Goal: Entertainment & Leisure: Browse casually

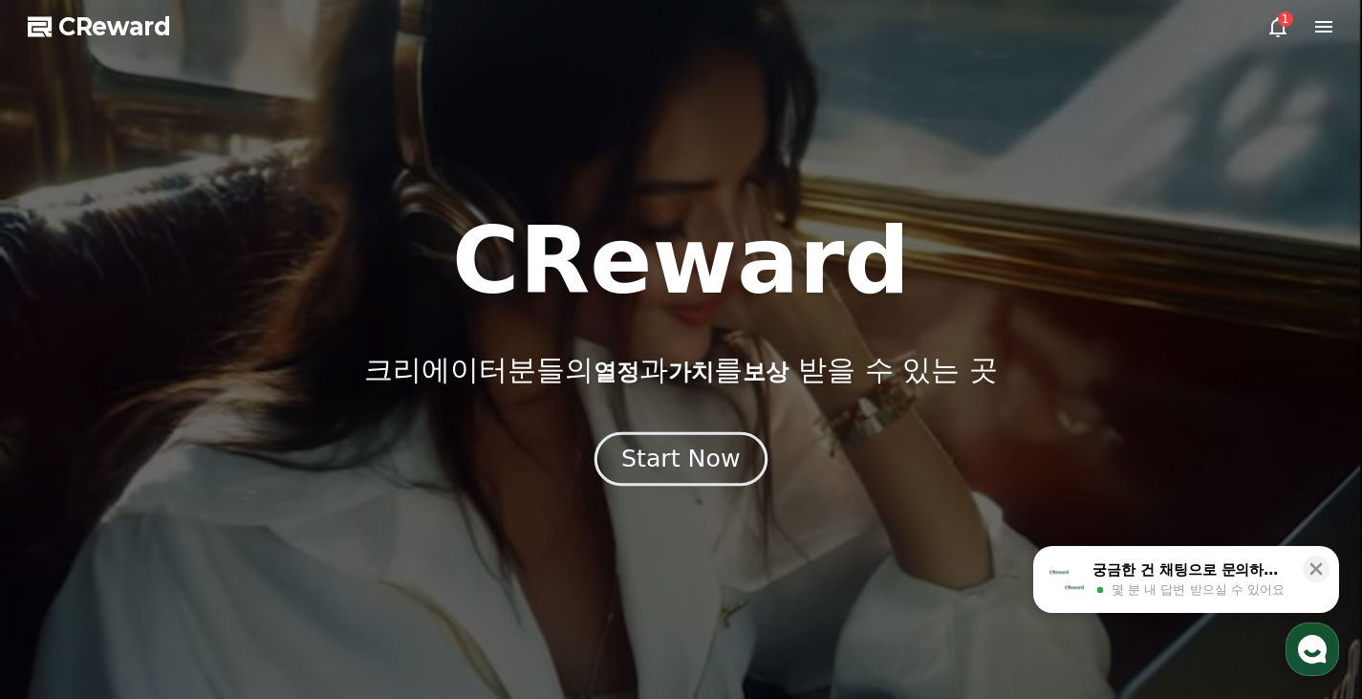
click at [679, 461] on div "Start Now" at bounding box center [680, 458] width 118 height 32
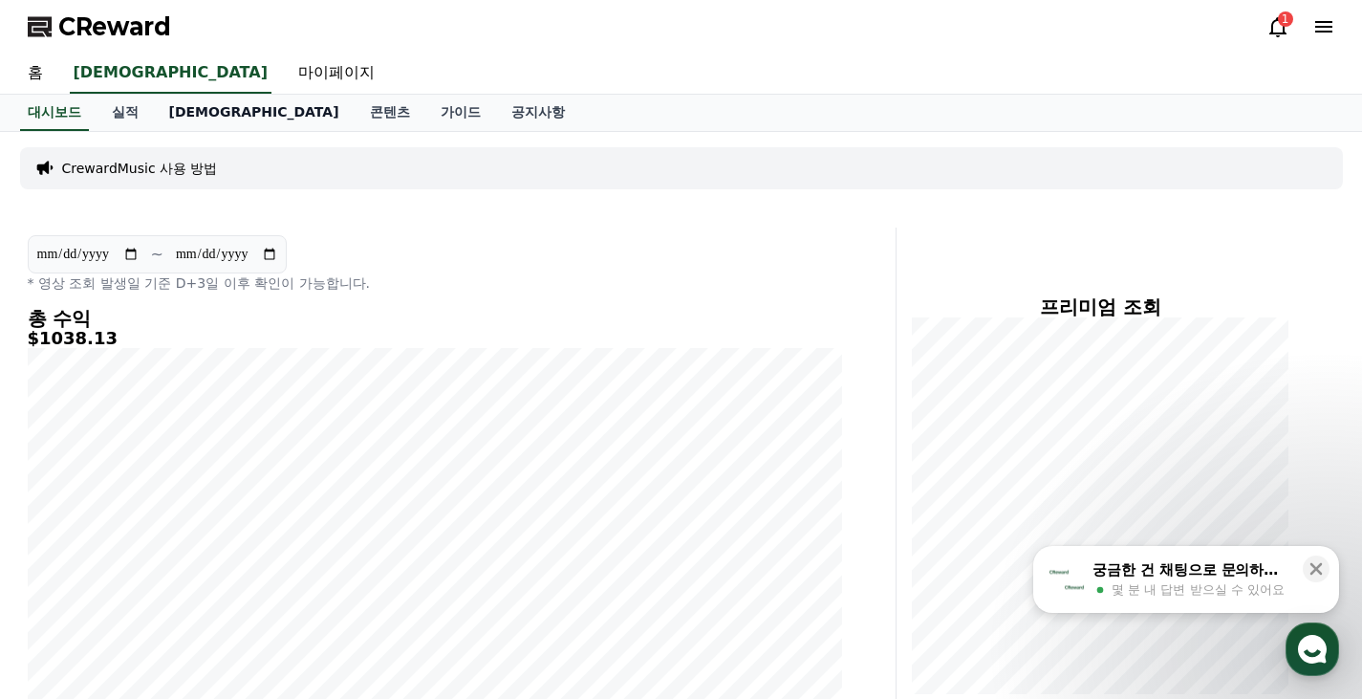
click at [185, 110] on link "[DEMOGRAPHIC_DATA]" at bounding box center [254, 113] width 201 height 36
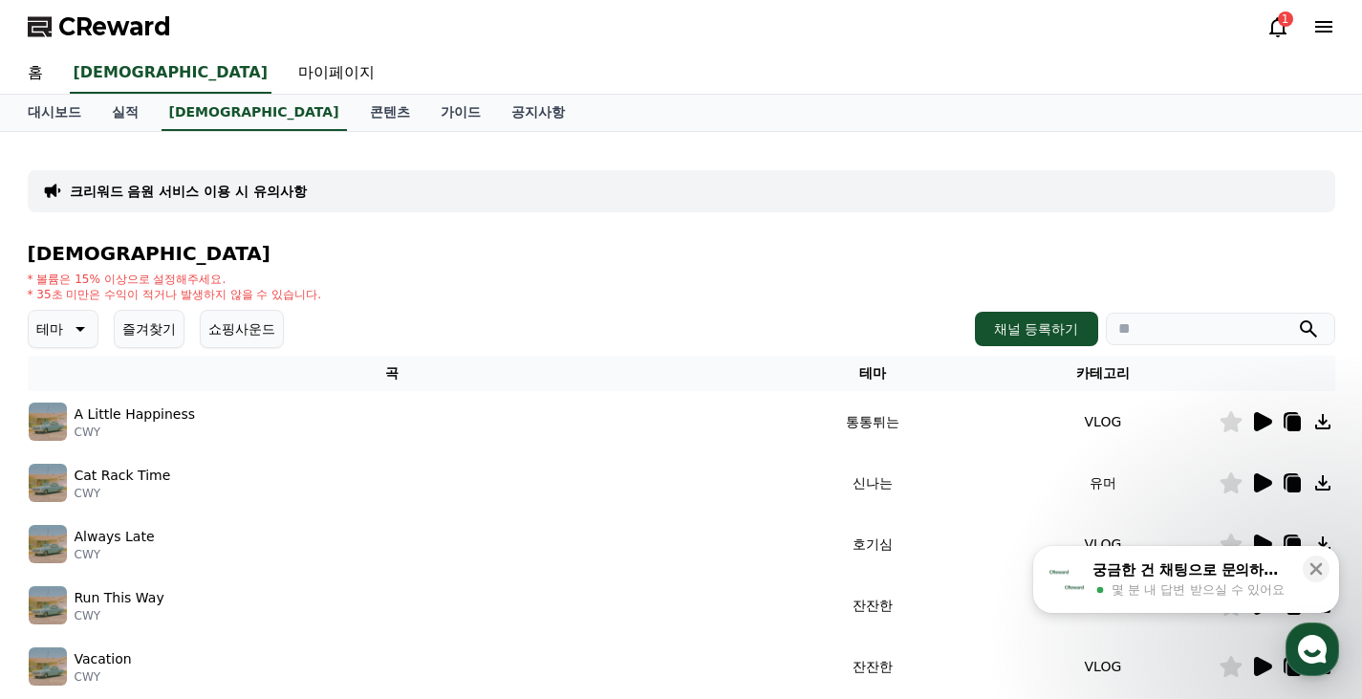
click at [81, 326] on icon at bounding box center [78, 328] width 23 height 23
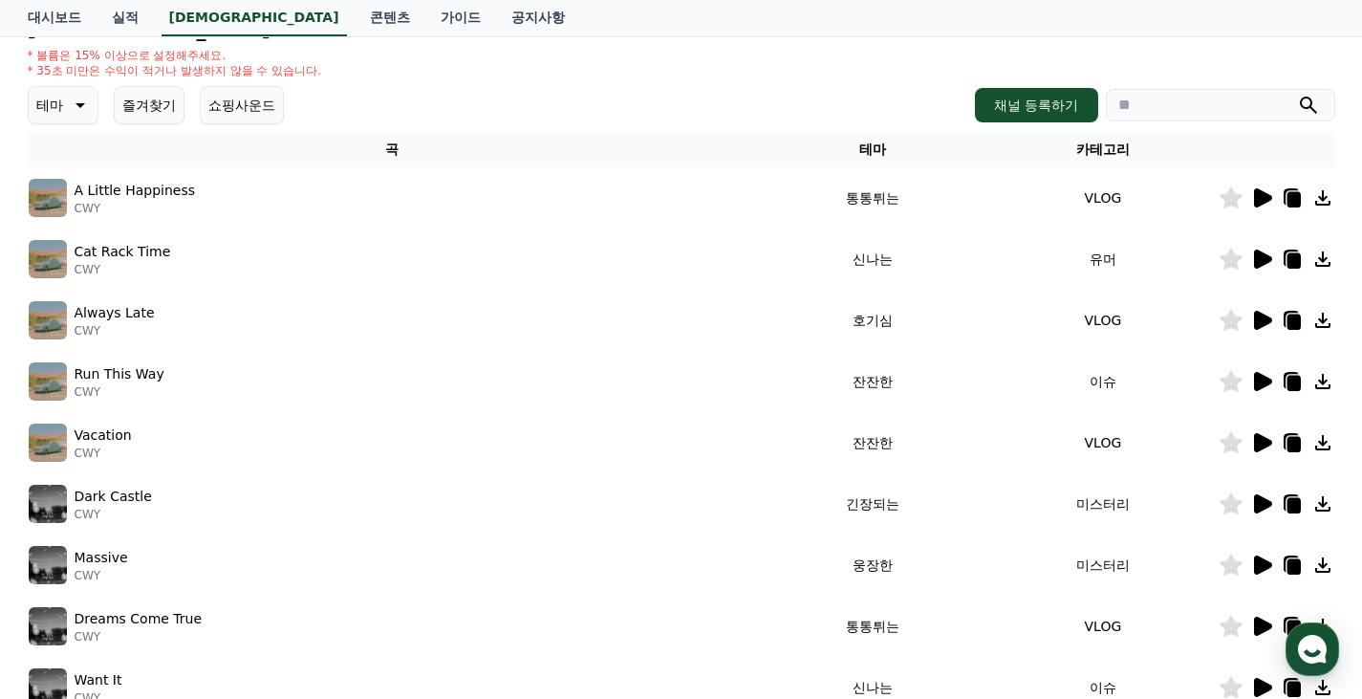
scroll to position [96, 0]
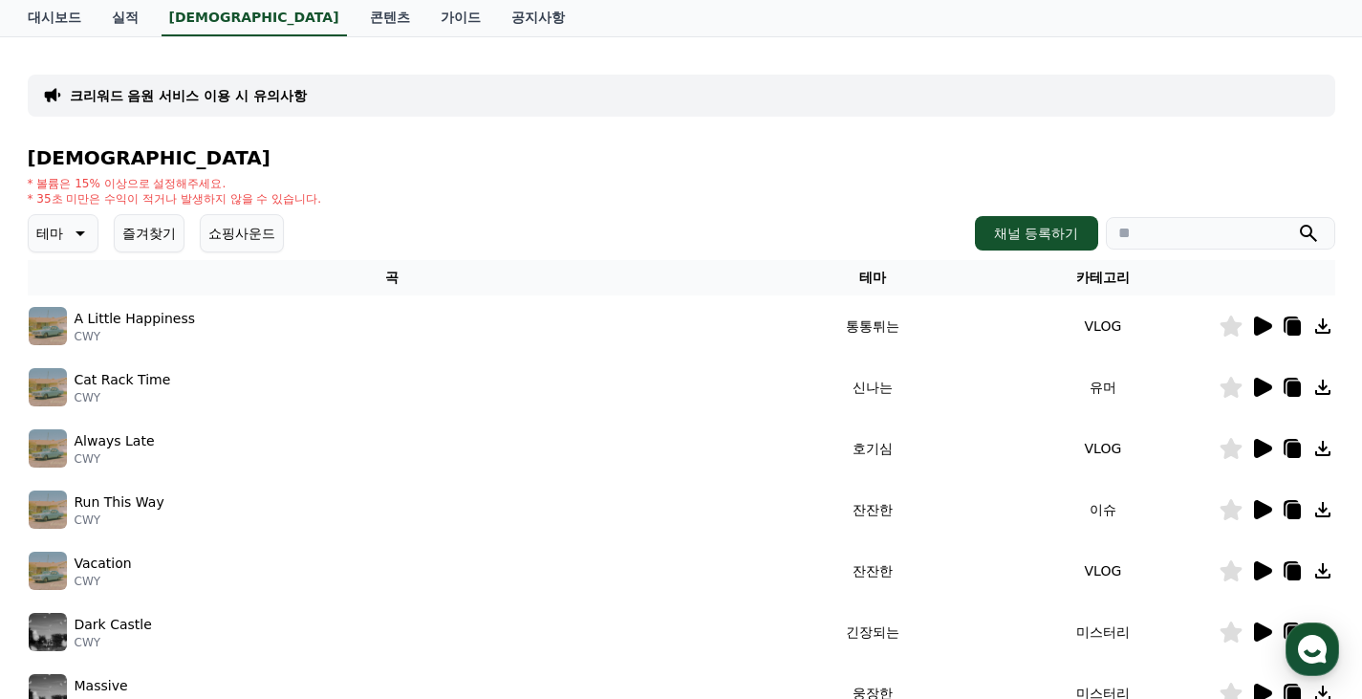
click at [264, 245] on button "쇼핑사운드" at bounding box center [242, 233] width 84 height 38
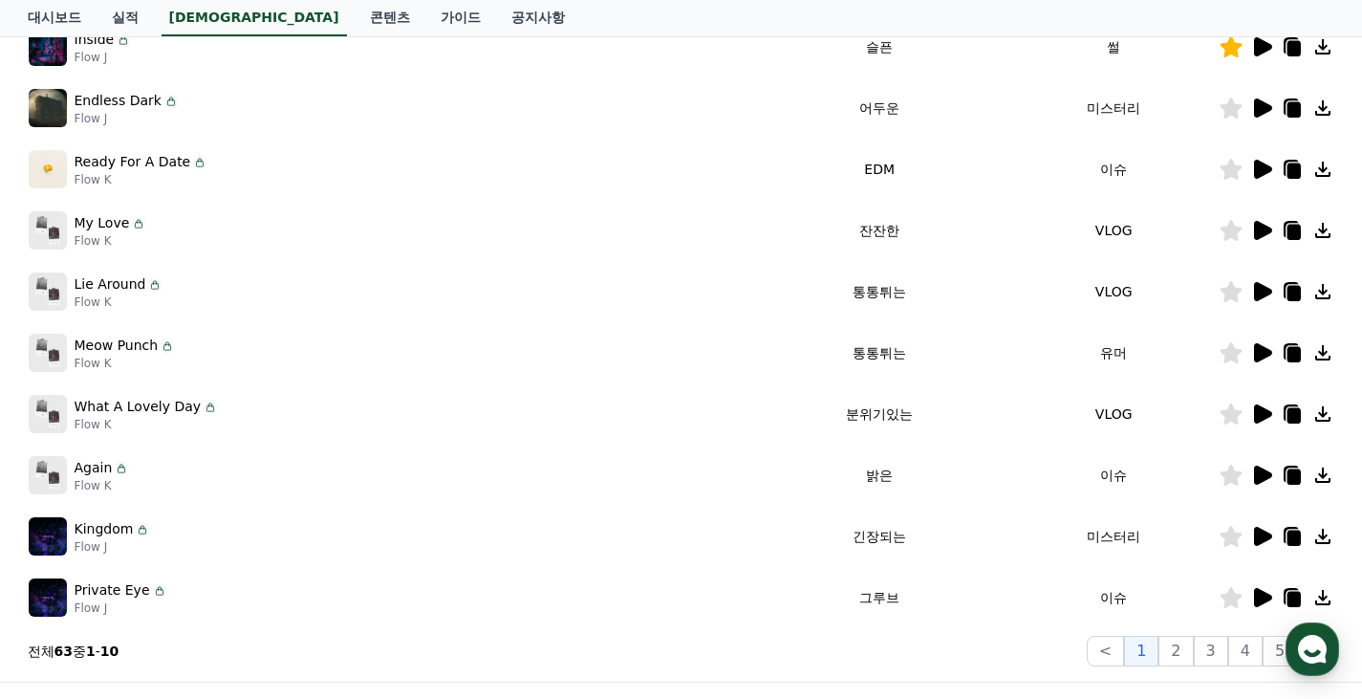
scroll to position [287, 0]
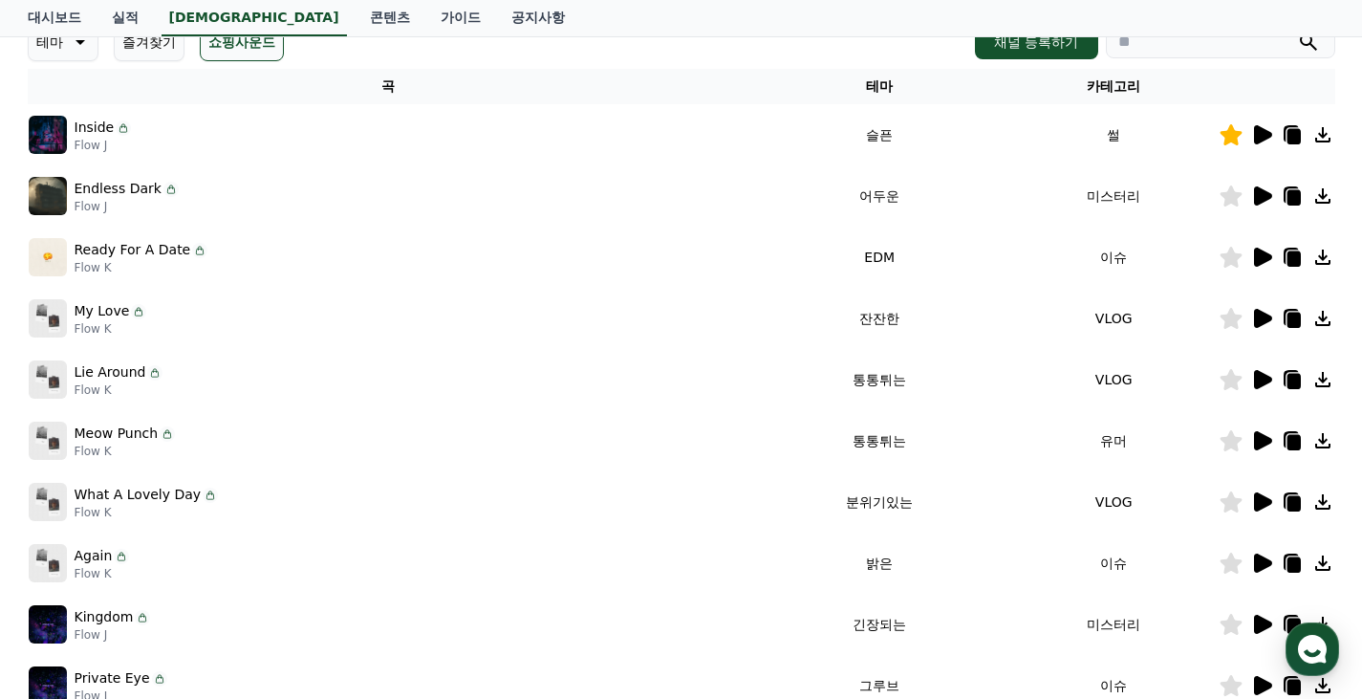
click at [1253, 193] on icon at bounding box center [1261, 195] width 23 height 23
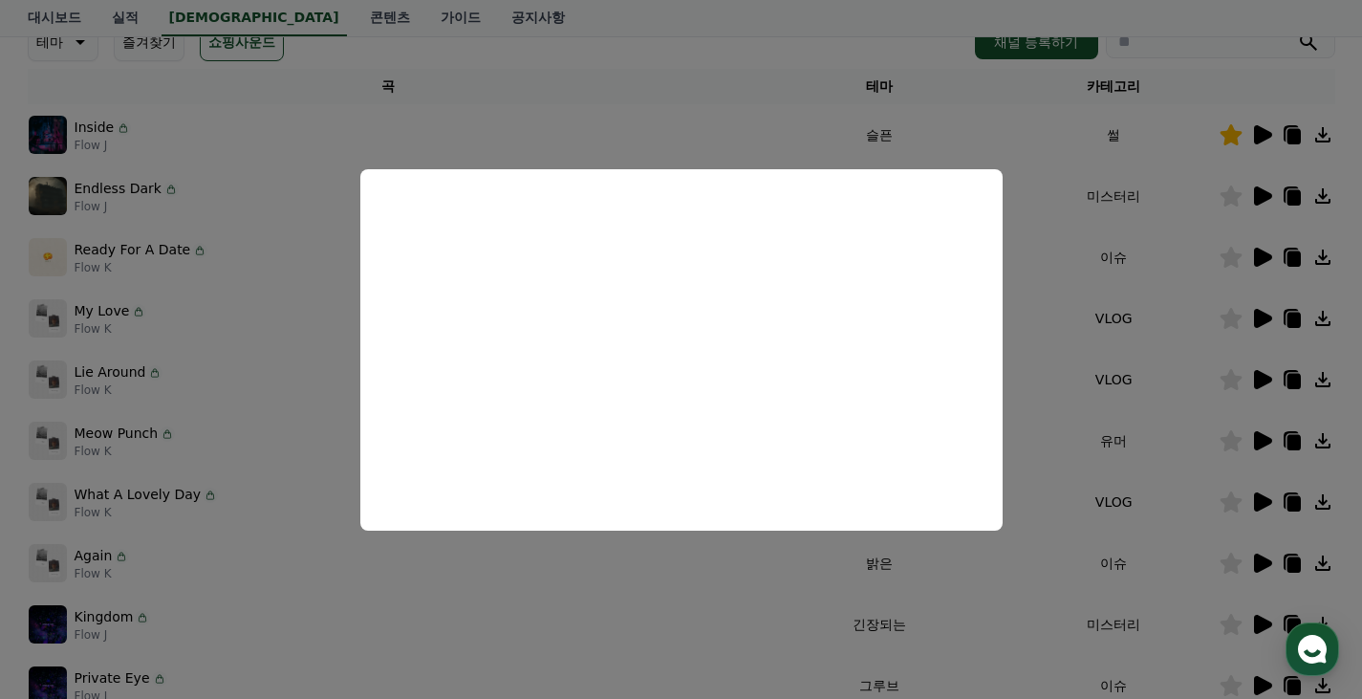
click at [638, 112] on button "close modal" at bounding box center [681, 349] width 1362 height 699
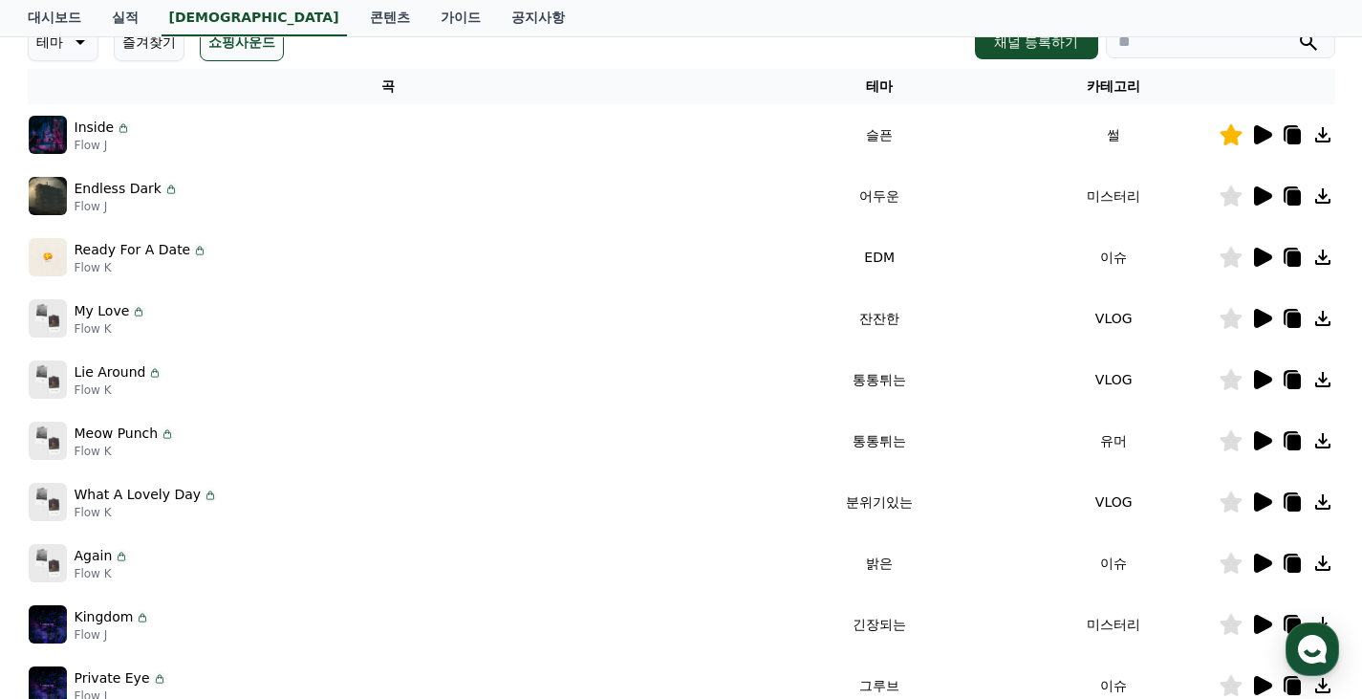
click at [1259, 254] on icon at bounding box center [1263, 256] width 18 height 19
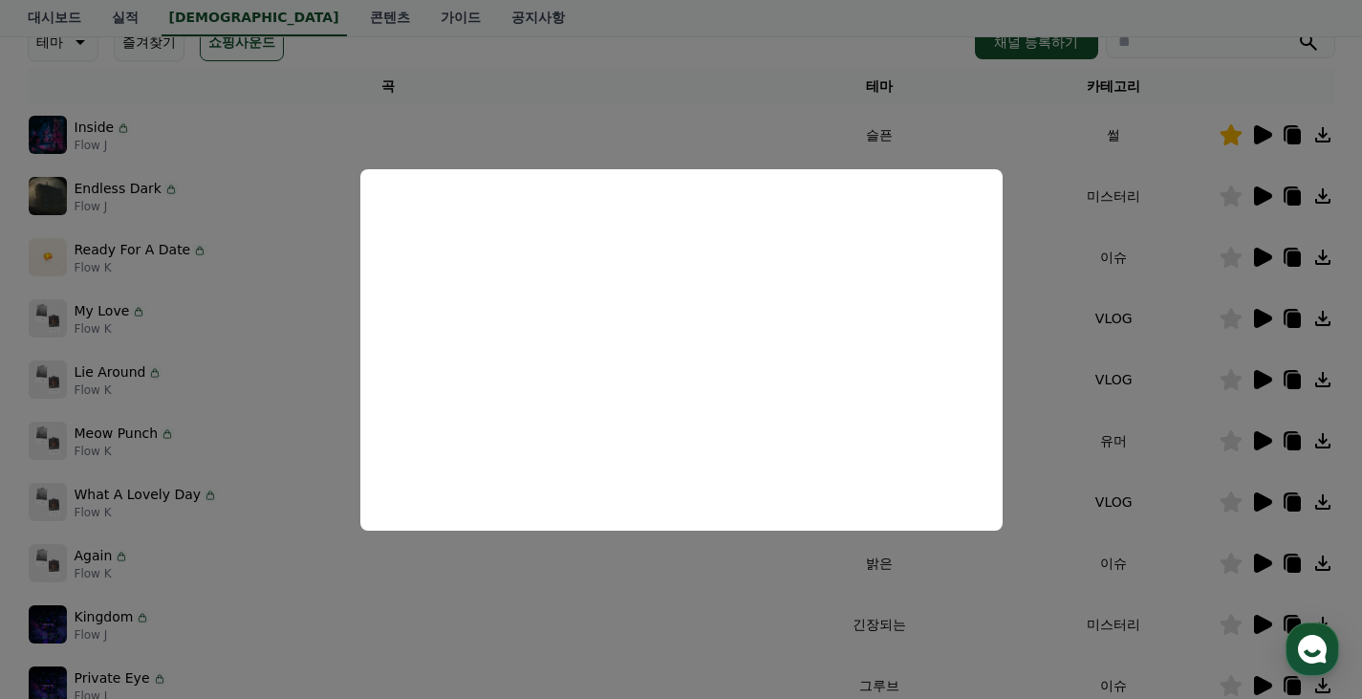
click at [692, 583] on button "close modal" at bounding box center [681, 349] width 1362 height 699
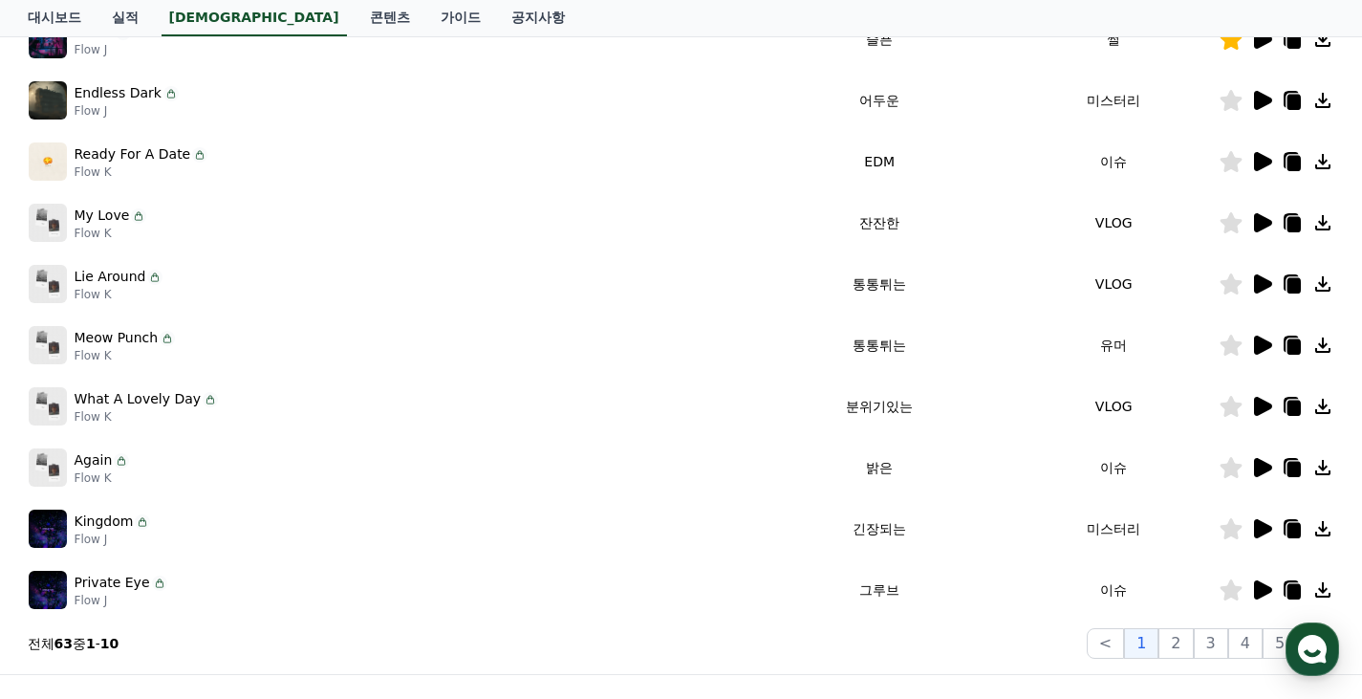
scroll to position [478, 0]
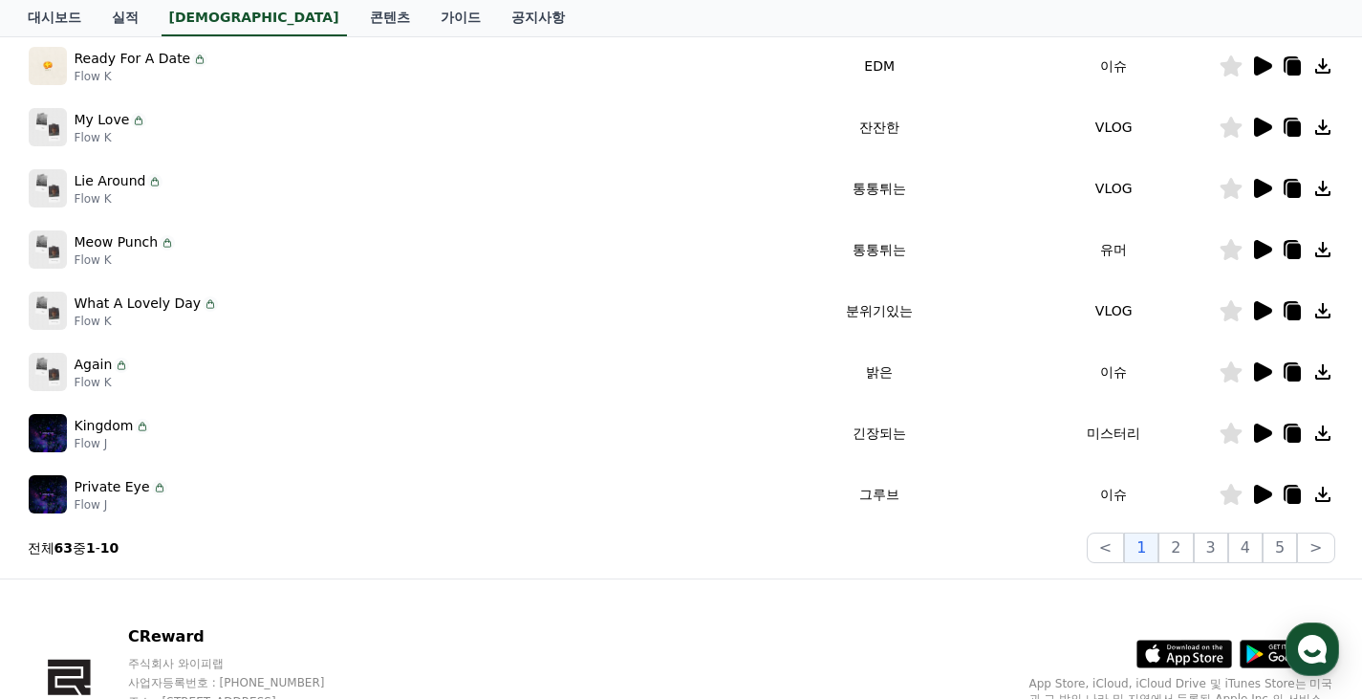
click at [1247, 438] on div at bounding box center [1276, 432] width 115 height 23
click at [1258, 434] on icon at bounding box center [1263, 432] width 18 height 19
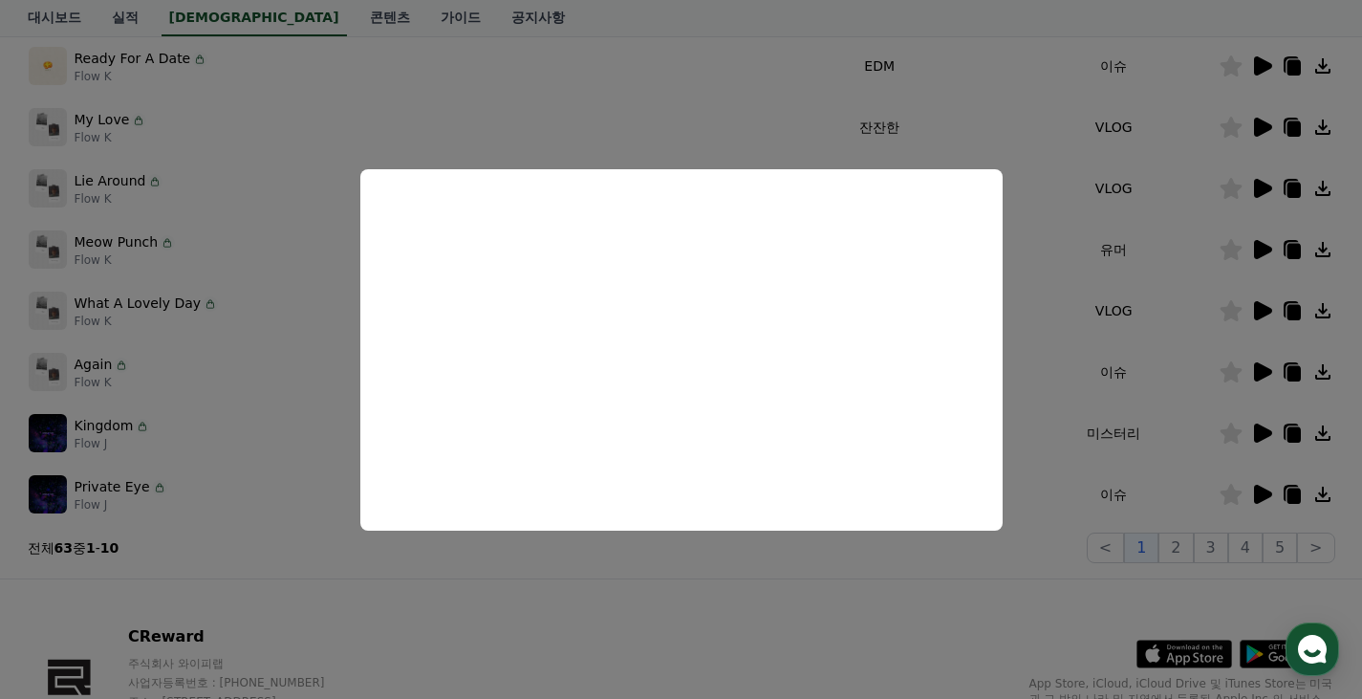
drag, startPoint x: 727, startPoint y: 657, endPoint x: 713, endPoint y: 658, distance: 14.4
click at [716, 657] on button "close modal" at bounding box center [681, 349] width 1362 height 699
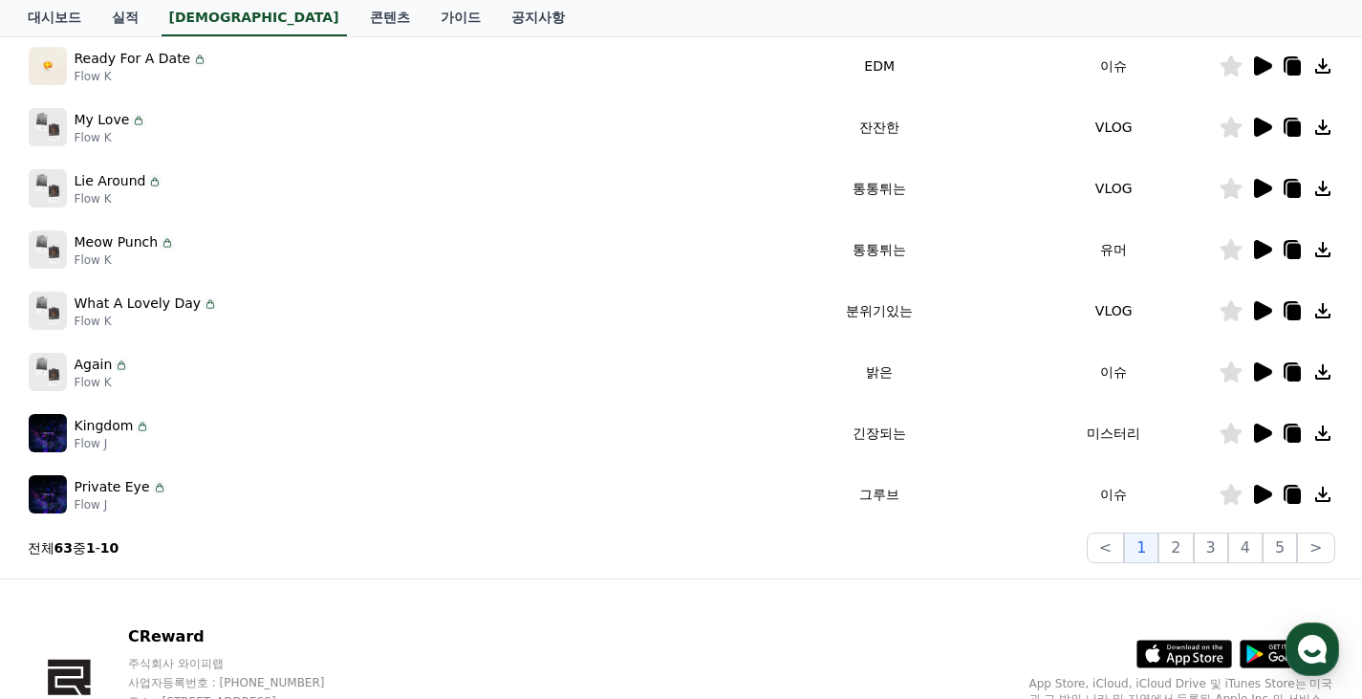
click at [1253, 495] on icon at bounding box center [1261, 494] width 23 height 23
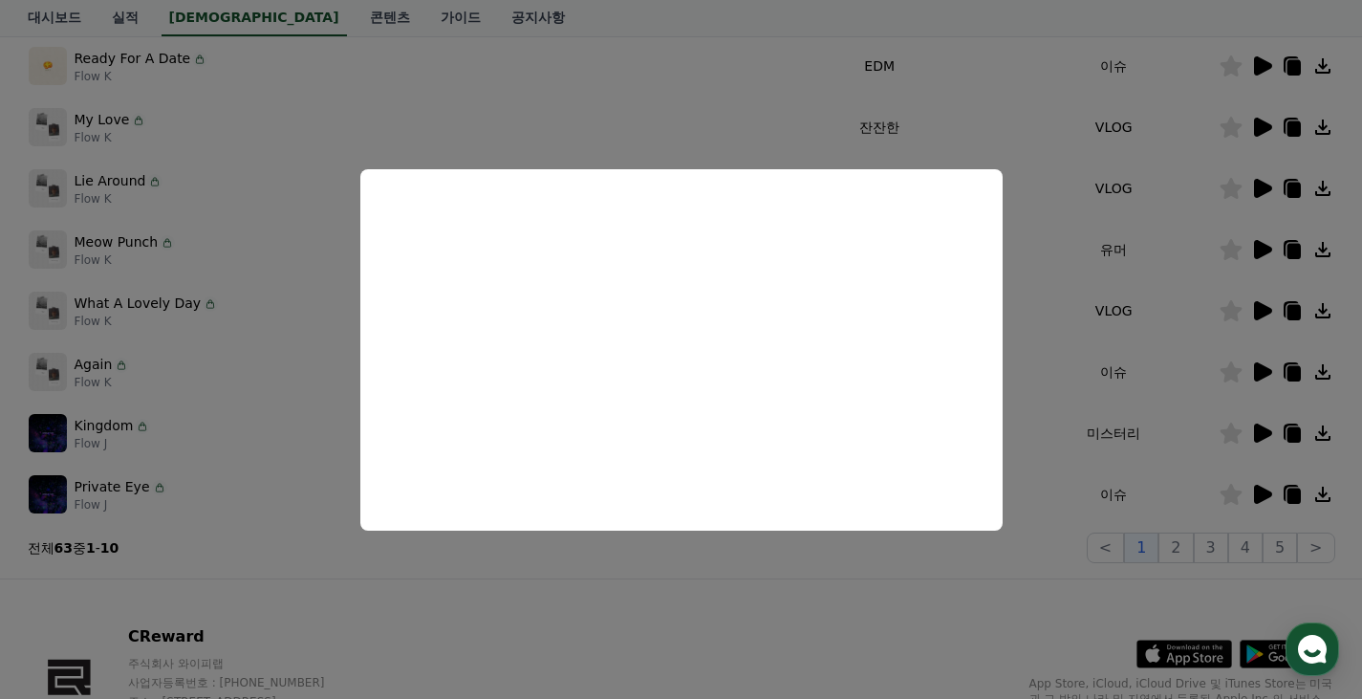
click at [1126, 565] on button "close modal" at bounding box center [681, 349] width 1362 height 699
click at [1182, 550] on button "2" at bounding box center [1175, 547] width 34 height 31
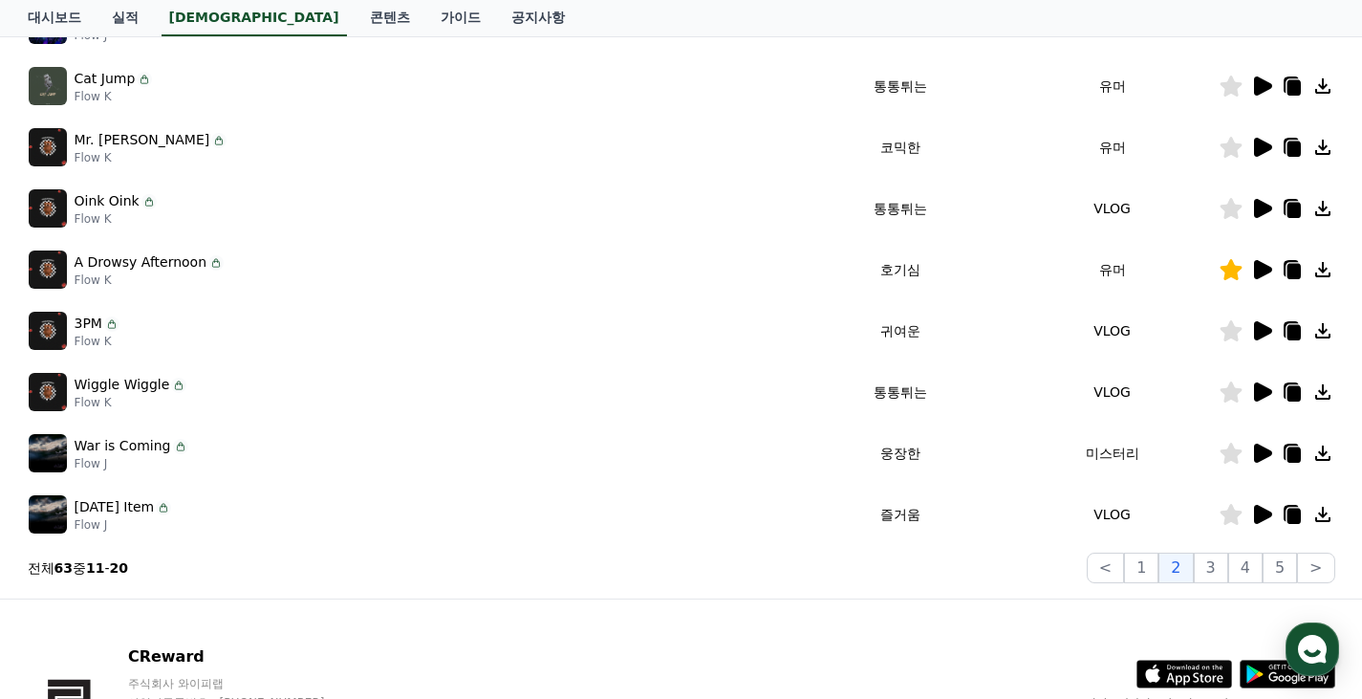
scroll to position [191, 0]
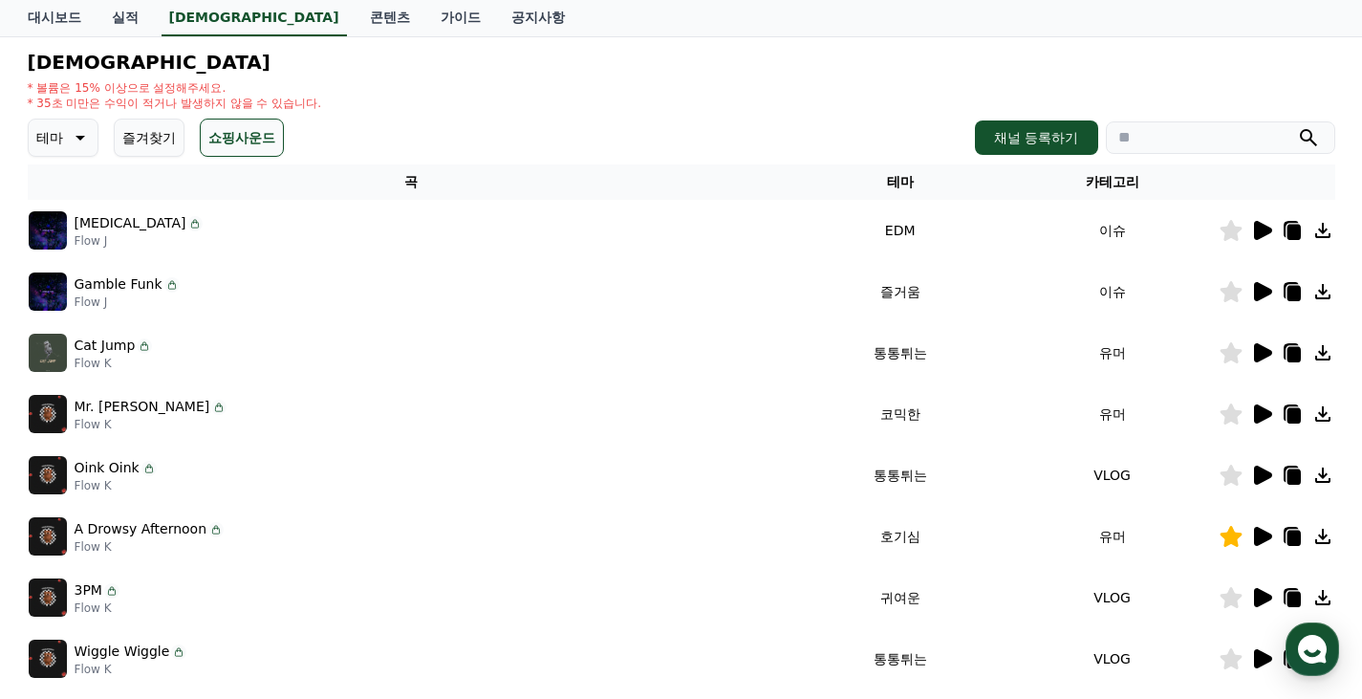
click at [132, 130] on button "즐겨찾기" at bounding box center [149, 137] width 71 height 38
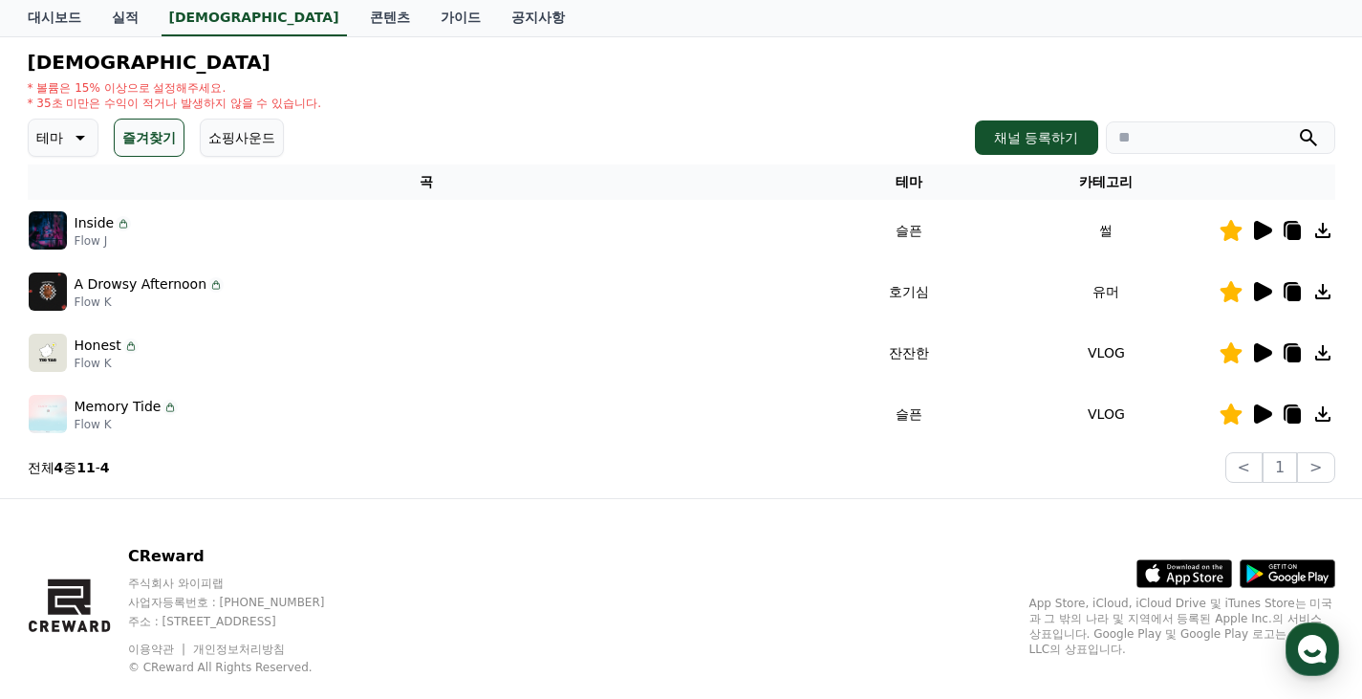
click at [254, 133] on button "쇼핑사운드" at bounding box center [242, 137] width 84 height 38
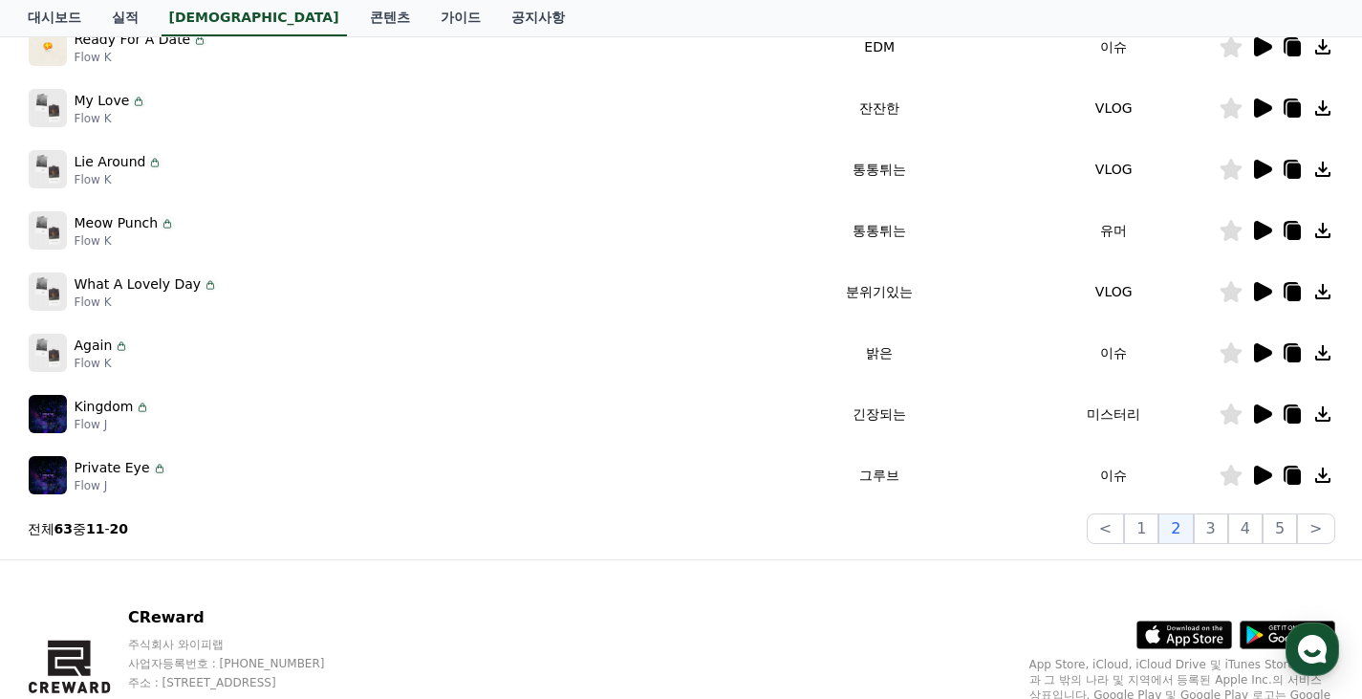
scroll to position [595, 0]
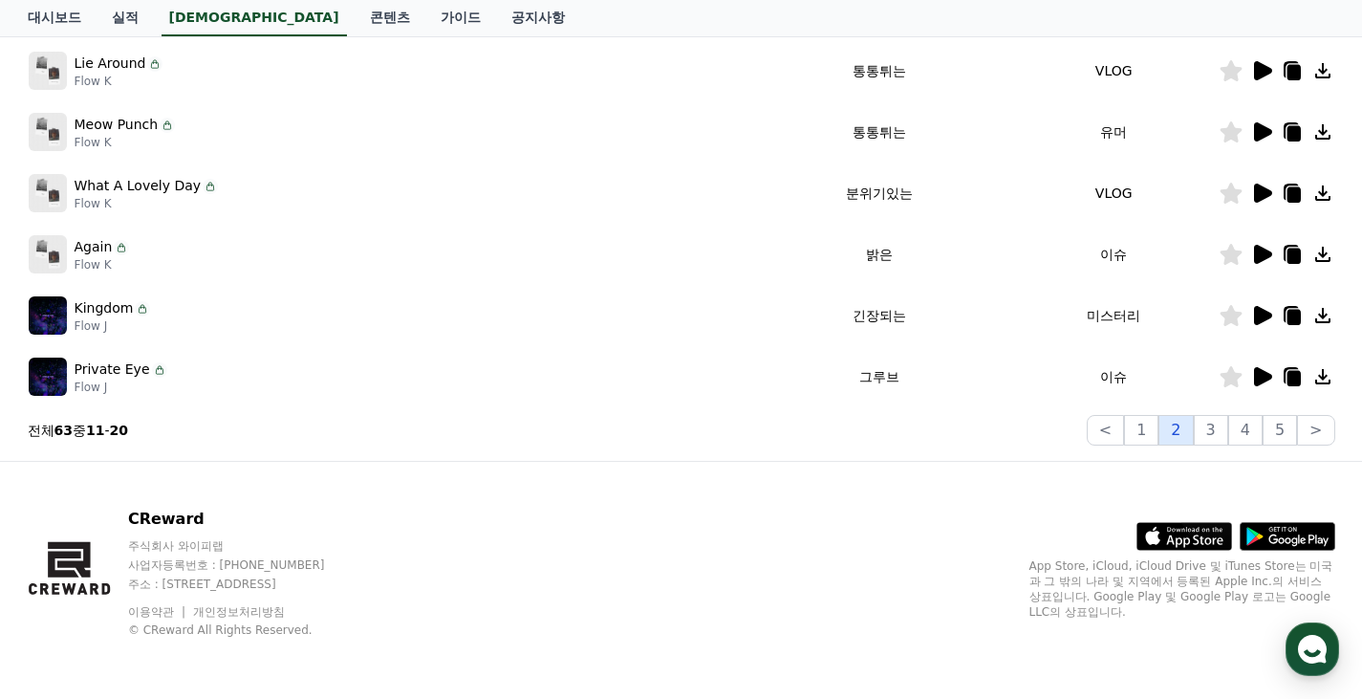
click at [1176, 423] on button "2" at bounding box center [1175, 430] width 34 height 31
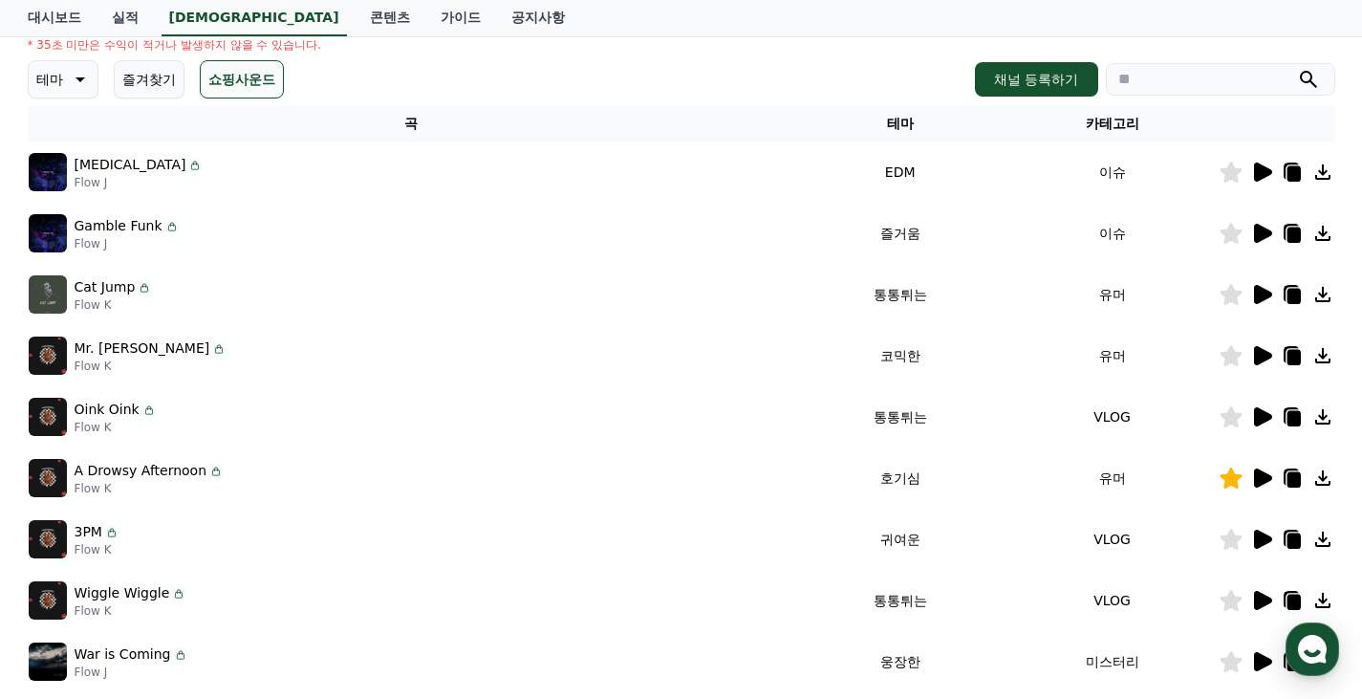
scroll to position [213, 0]
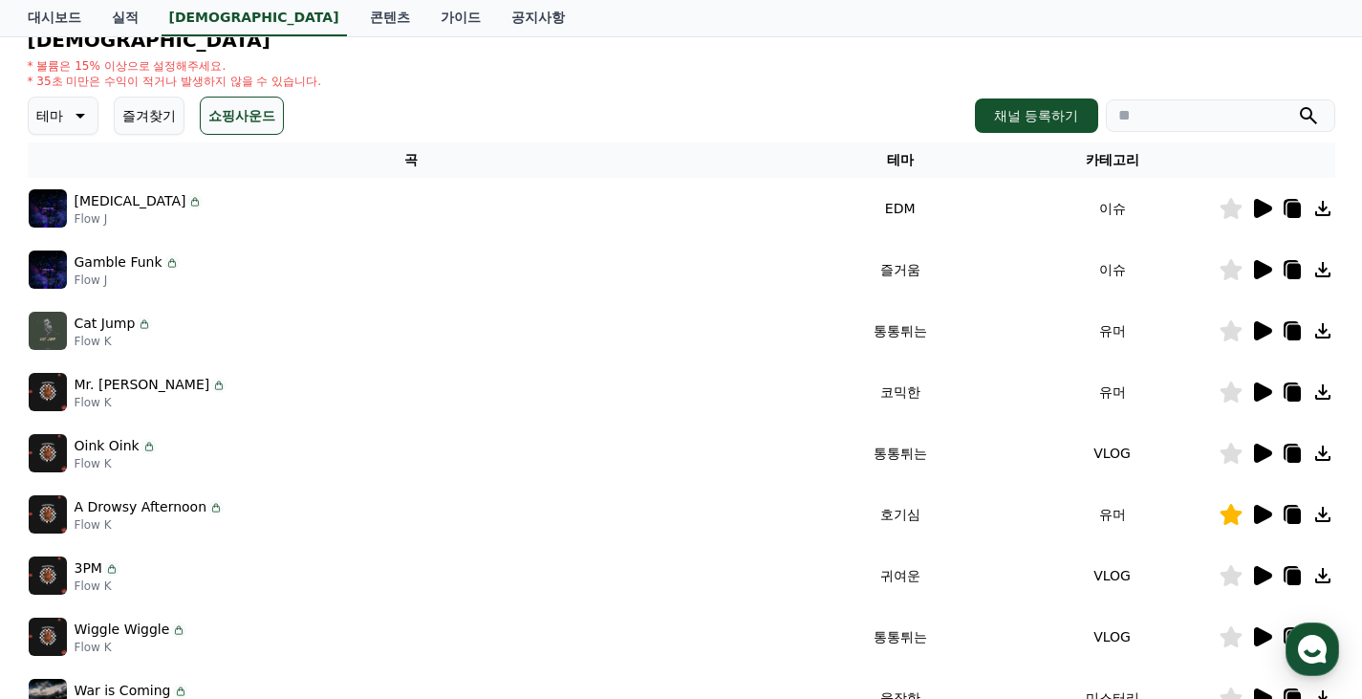
click at [1254, 265] on icon at bounding box center [1263, 269] width 18 height 19
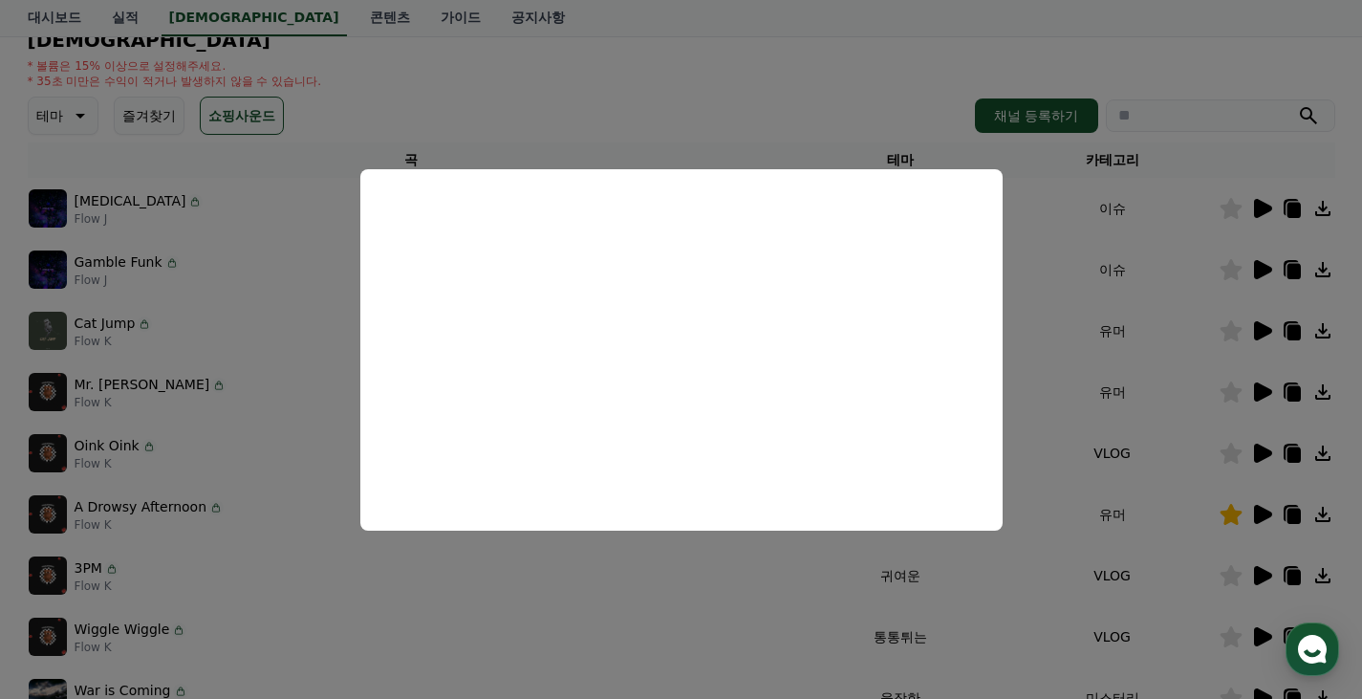
click at [1153, 394] on button "close modal" at bounding box center [681, 349] width 1362 height 699
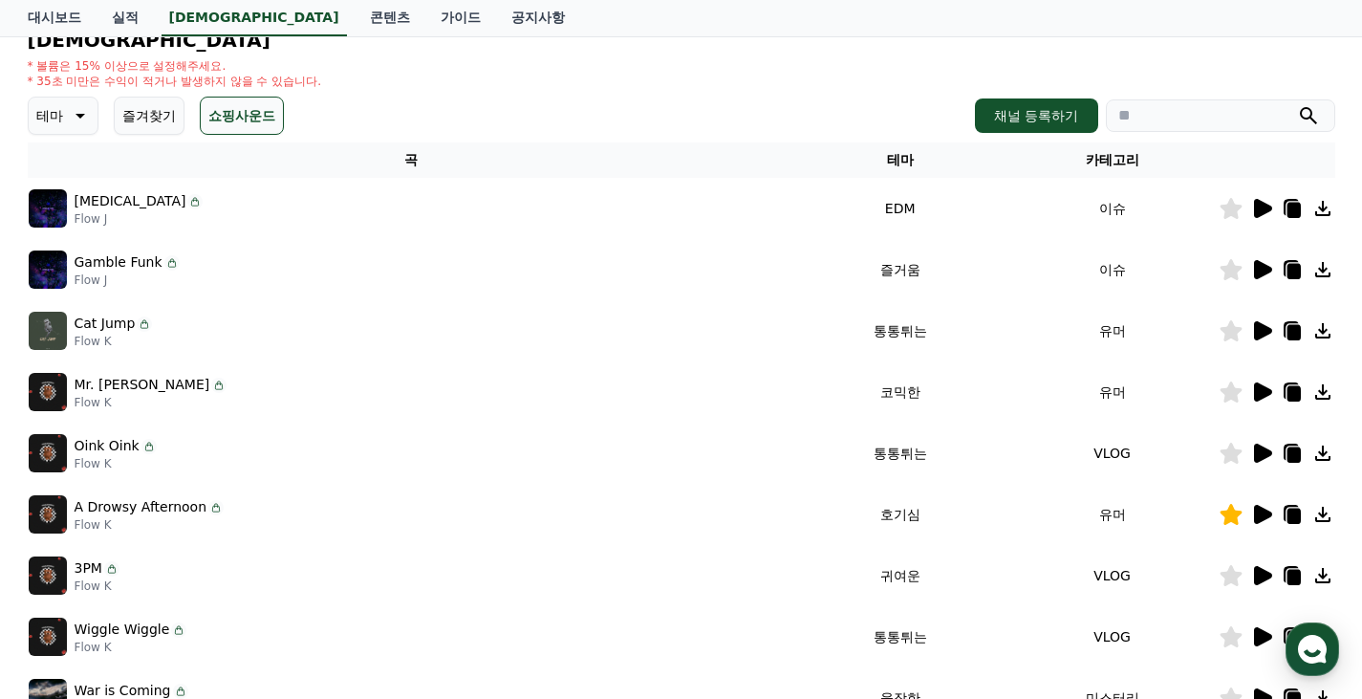
click at [1254, 333] on icon at bounding box center [1263, 330] width 18 height 19
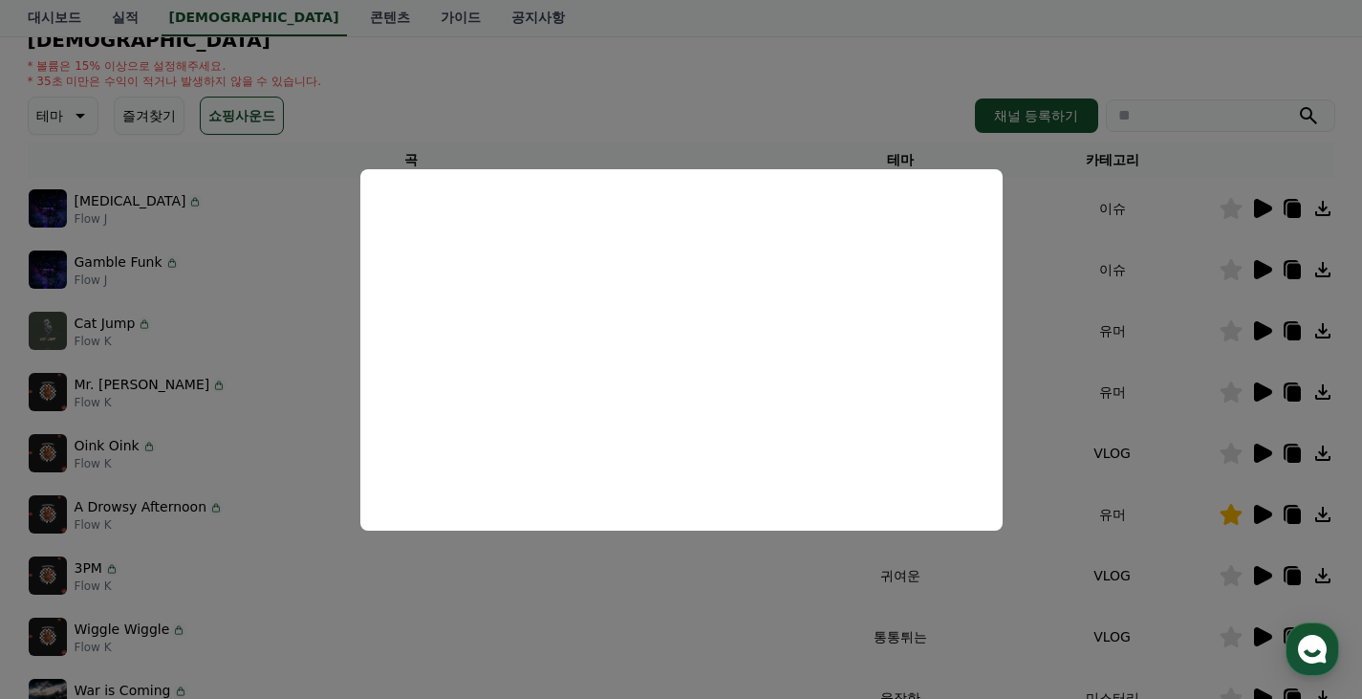
click at [1163, 417] on button "close modal" at bounding box center [681, 349] width 1362 height 699
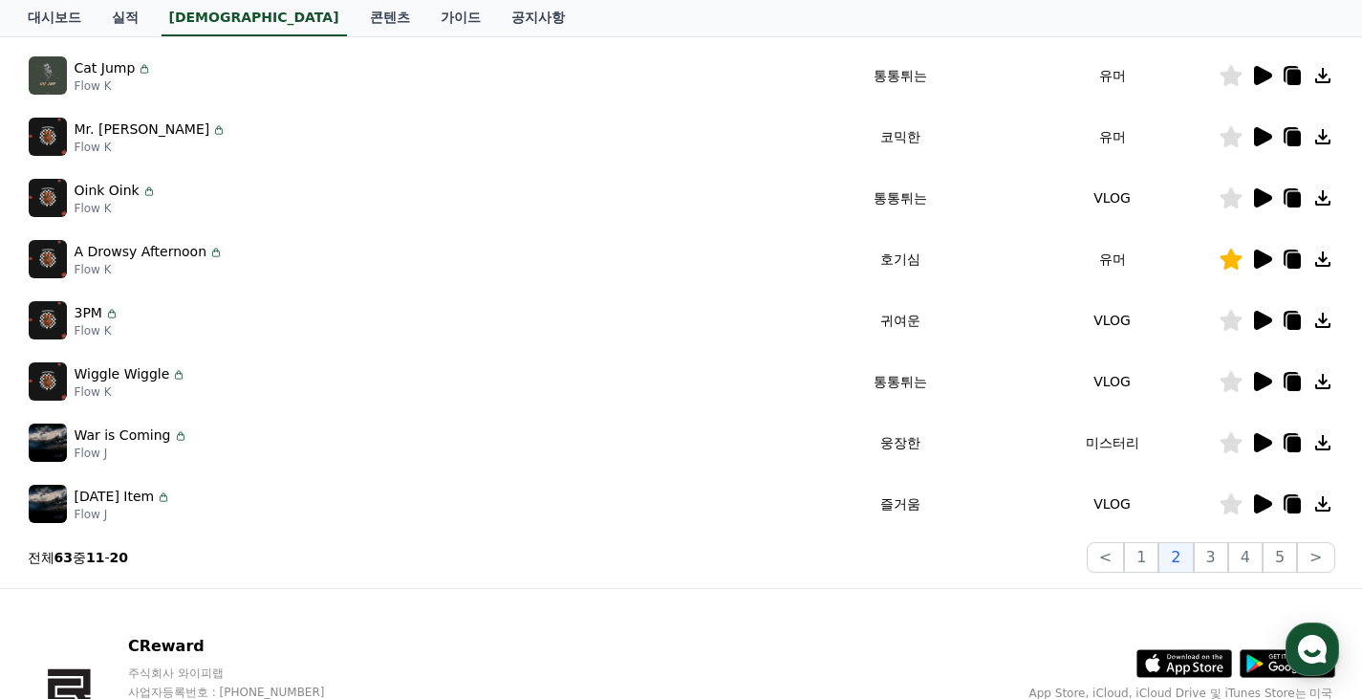
scroll to position [500, 0]
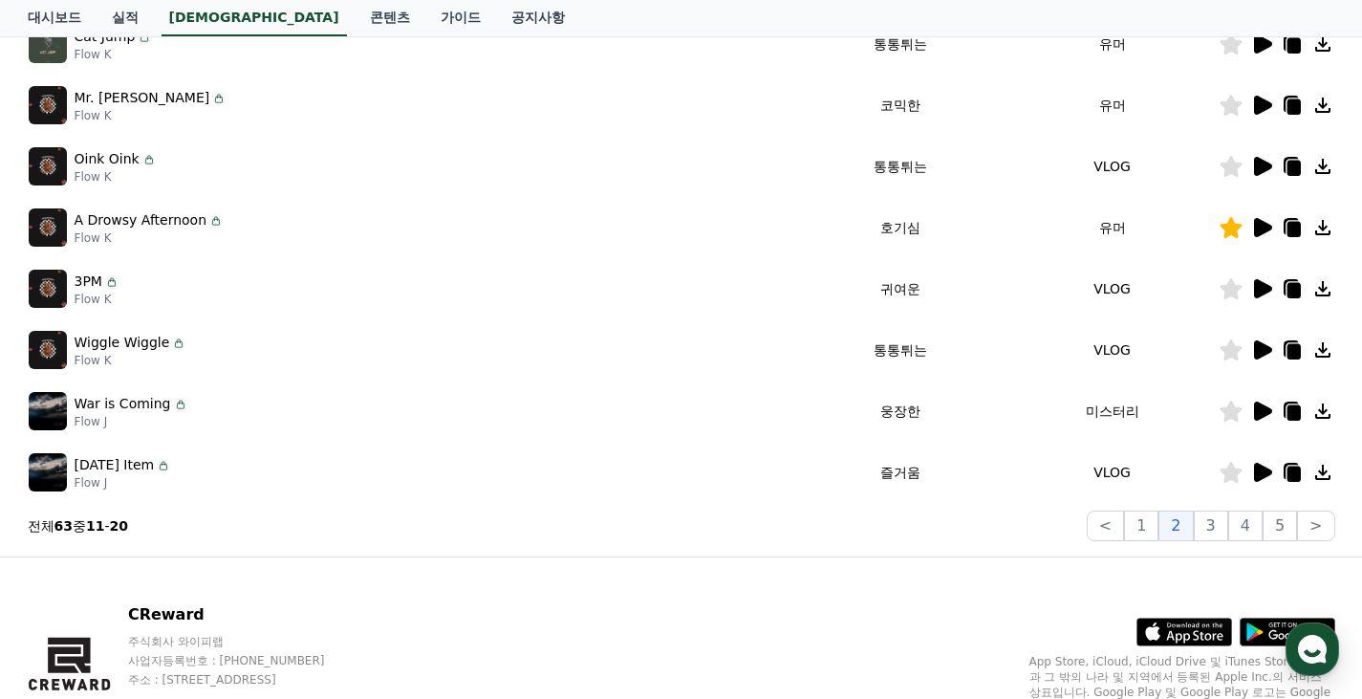
click at [1256, 411] on icon at bounding box center [1263, 410] width 18 height 19
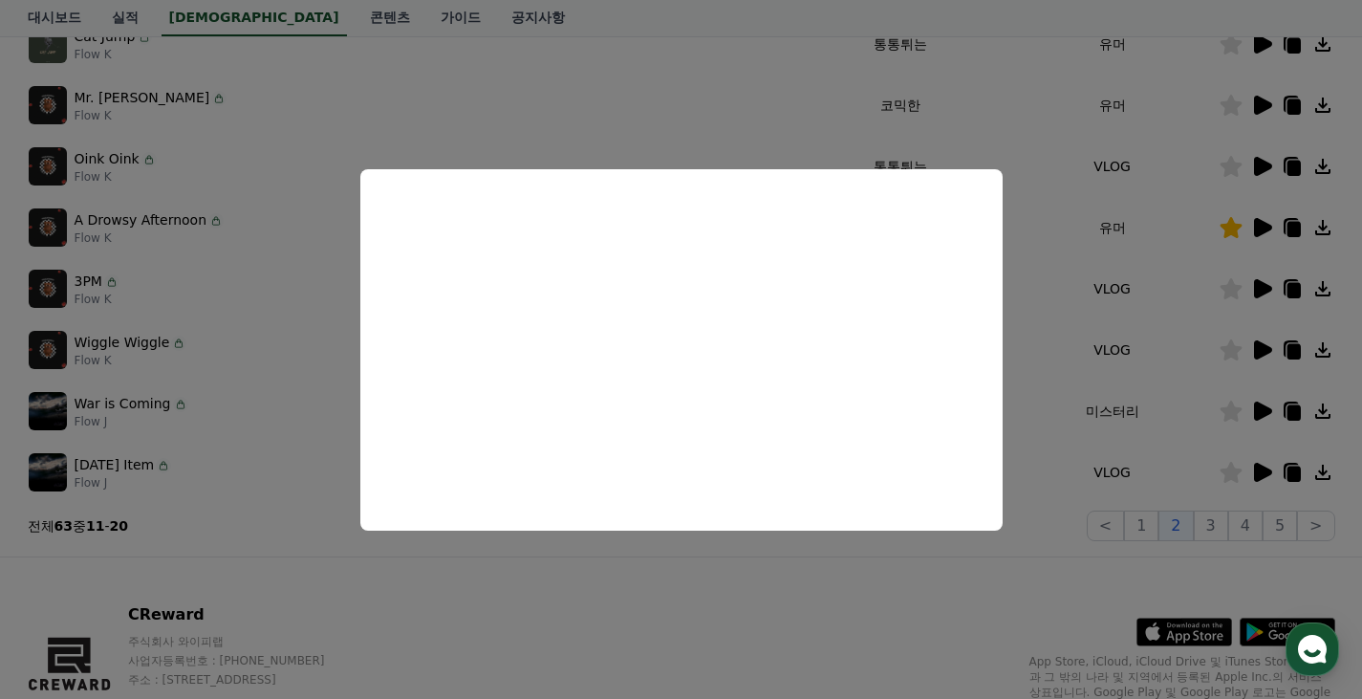
drag, startPoint x: 1061, startPoint y: 461, endPoint x: 1074, endPoint y: 456, distance: 14.2
click at [1062, 459] on button "close modal" at bounding box center [681, 349] width 1362 height 699
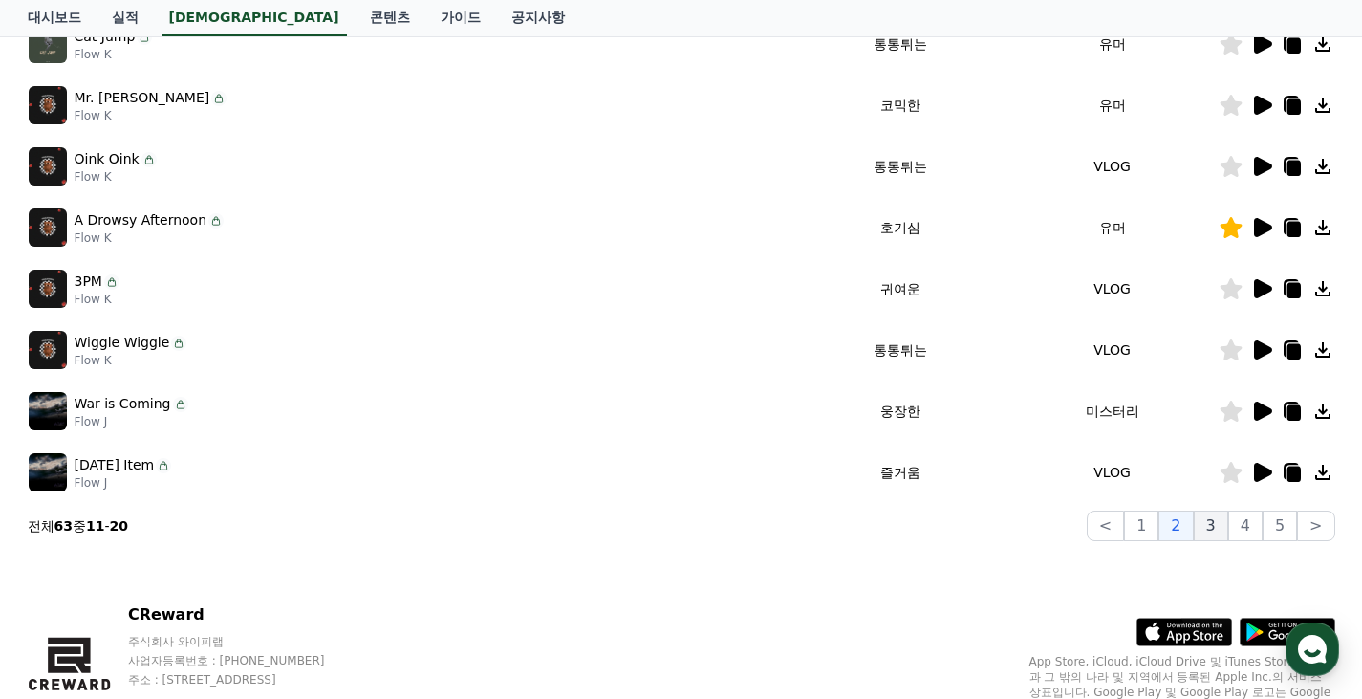
click at [1214, 527] on button "3" at bounding box center [1210, 525] width 34 height 31
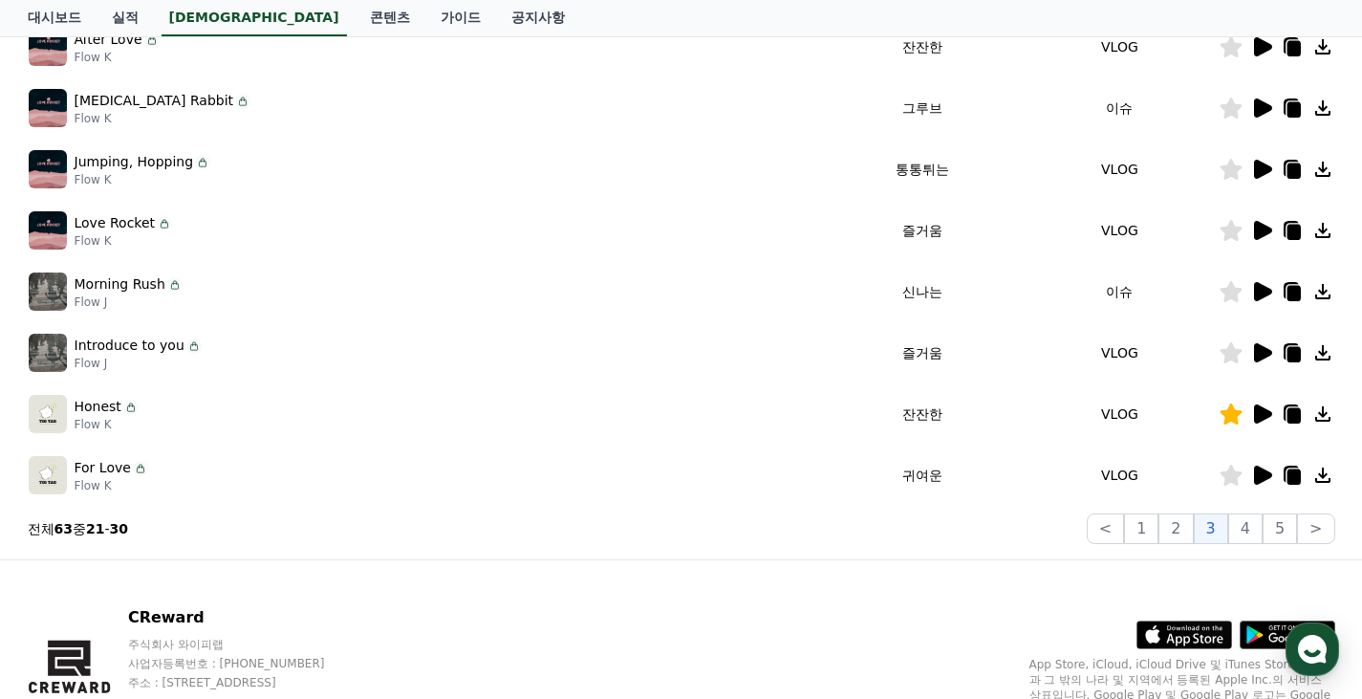
scroll to position [500, 0]
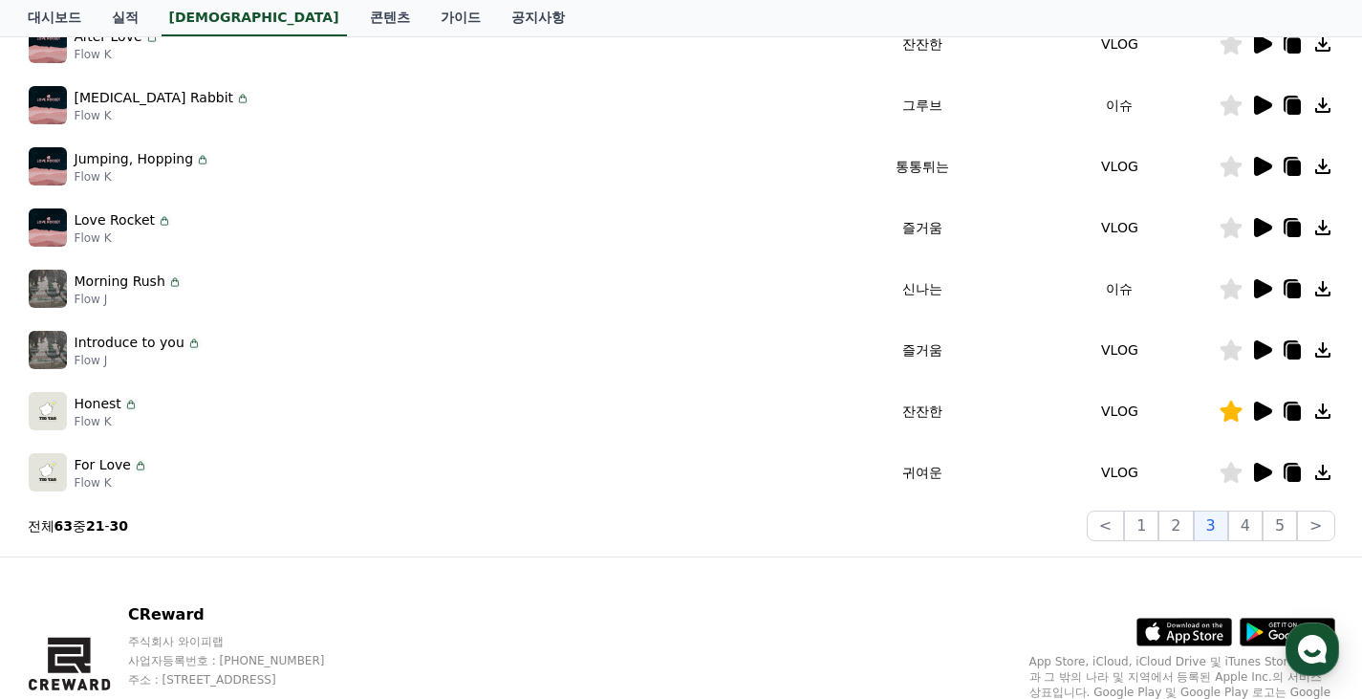
click at [1248, 507] on div "음원 * 볼륨은 15% 이상으로 설정해주세요. * 35초 미만은 수익이 적거나 발생하지 않을 수 있습니다. 테마 즐겨찾기 쇼핑사운드 채널 등록…" at bounding box center [681, 142] width 1307 height 798
click at [1248, 517] on button "4" at bounding box center [1245, 525] width 34 height 31
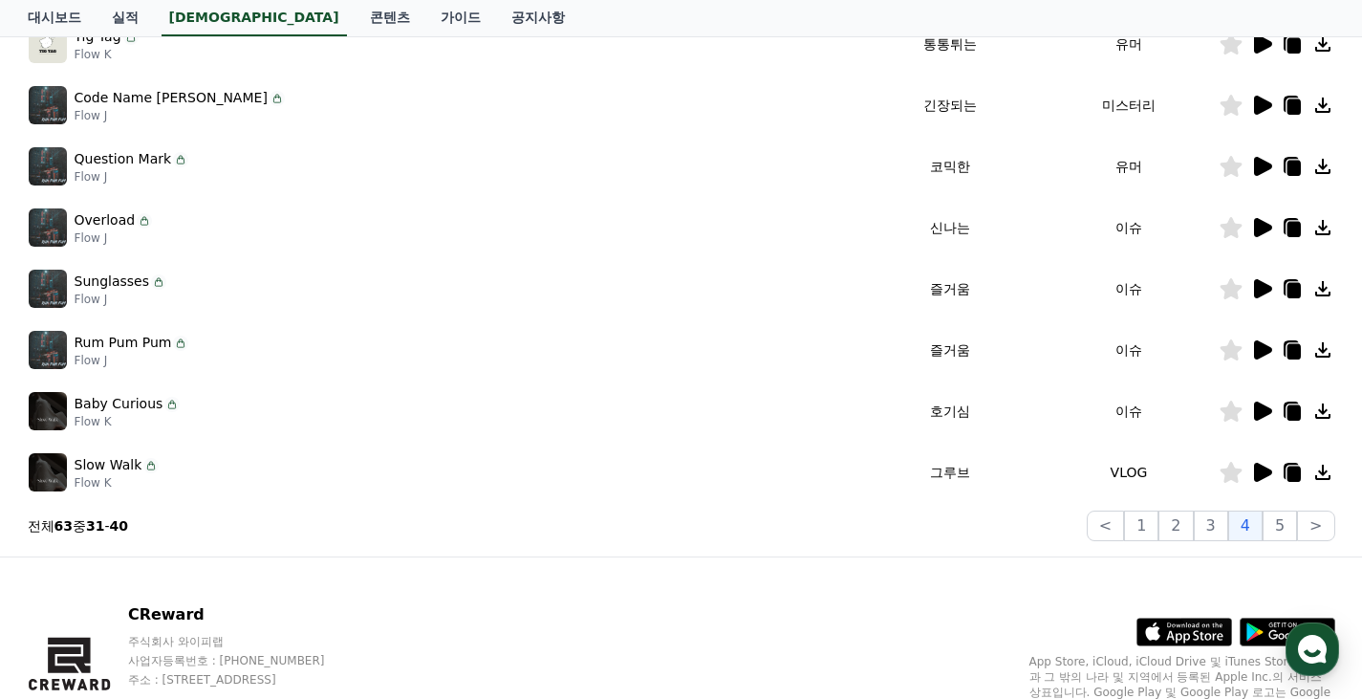
scroll to position [309, 0]
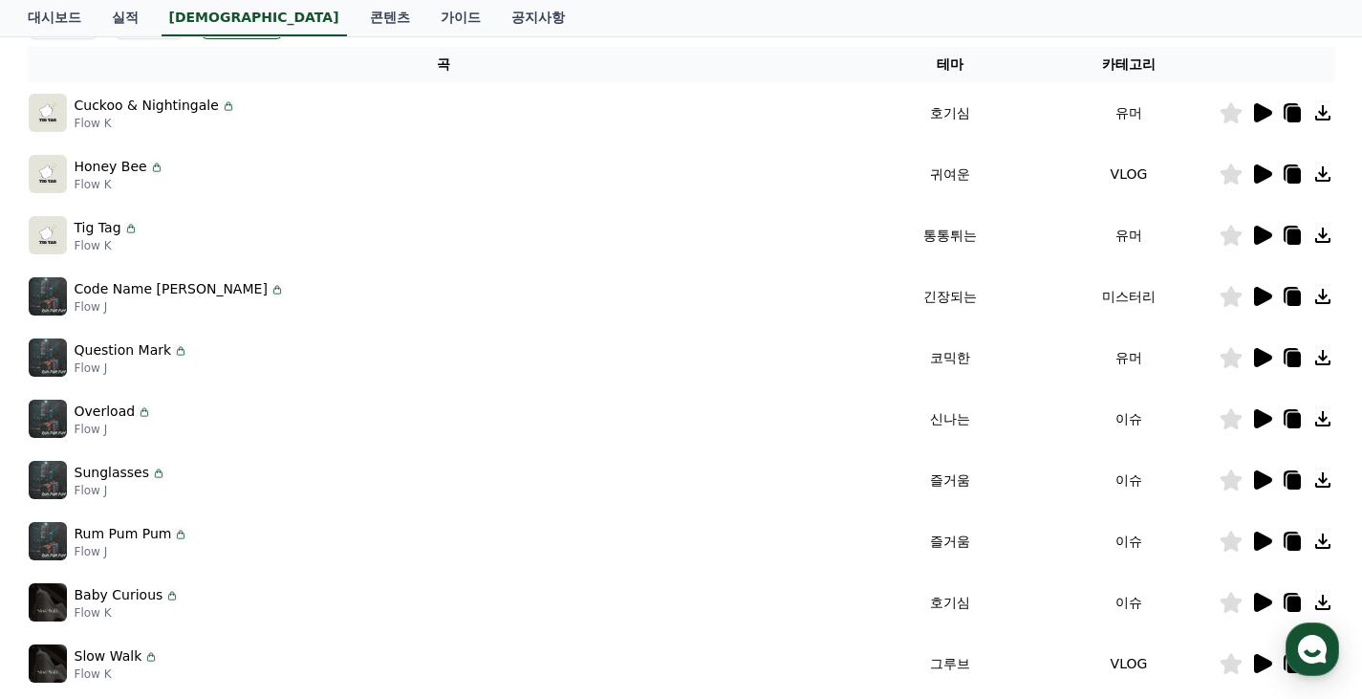
click at [1259, 300] on icon at bounding box center [1263, 296] width 18 height 19
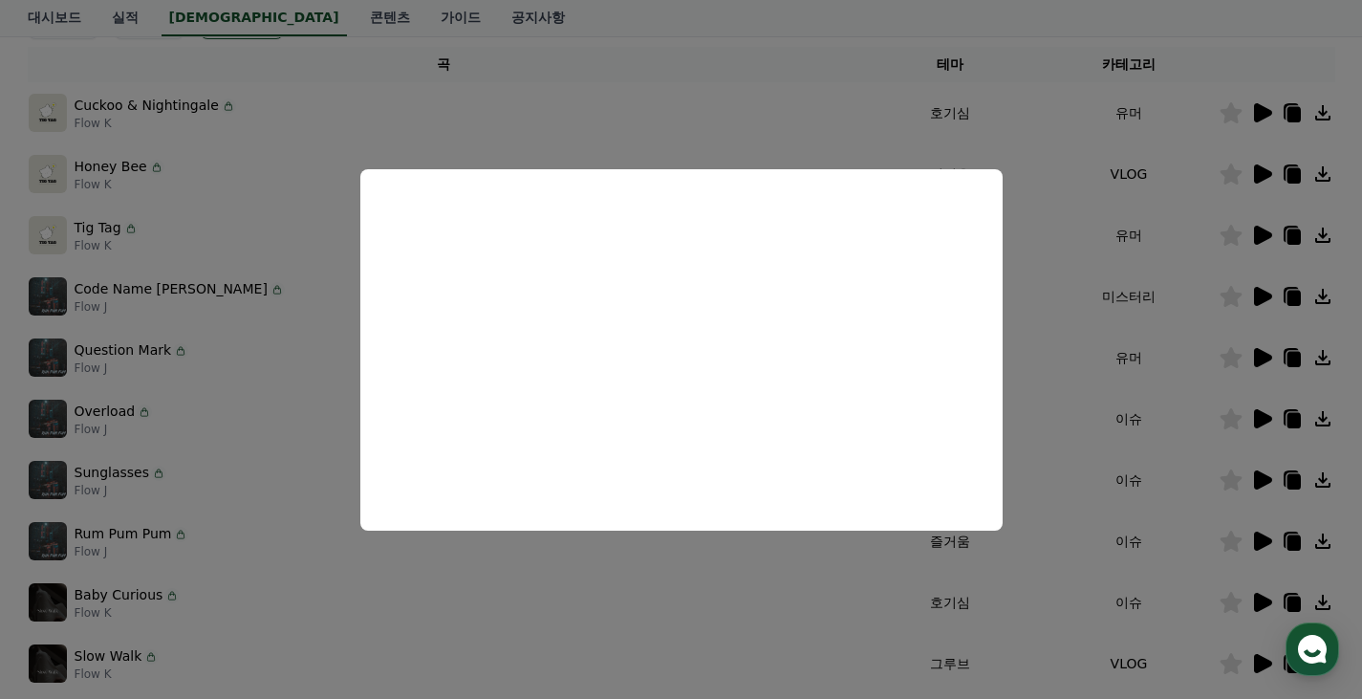
click at [1078, 392] on button "close modal" at bounding box center [681, 349] width 1362 height 699
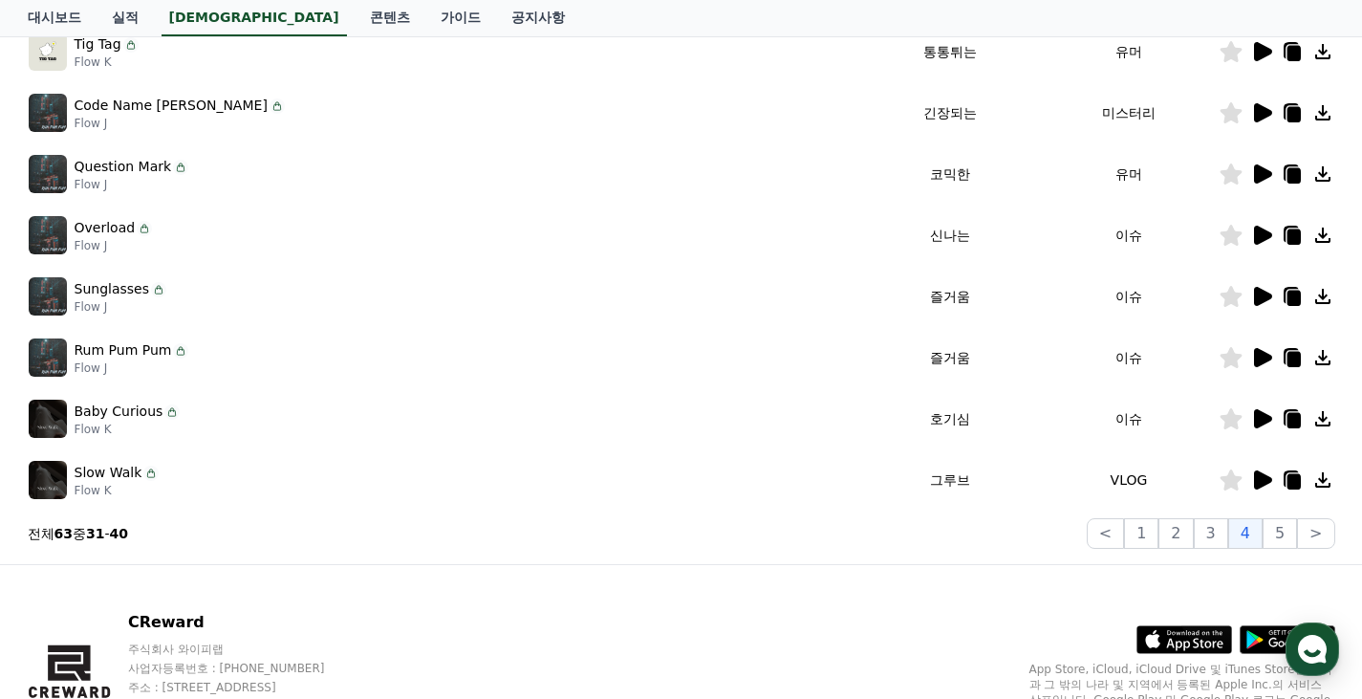
scroll to position [500, 0]
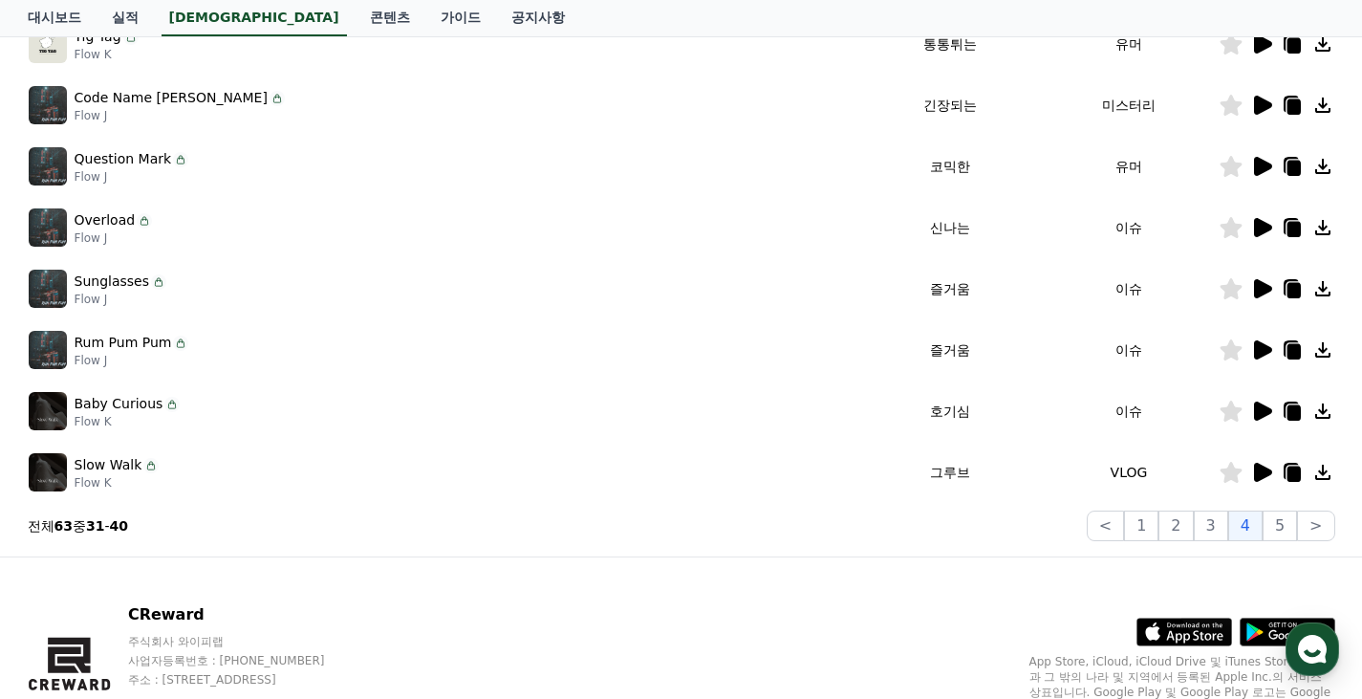
click at [1264, 468] on icon at bounding box center [1263, 471] width 18 height 19
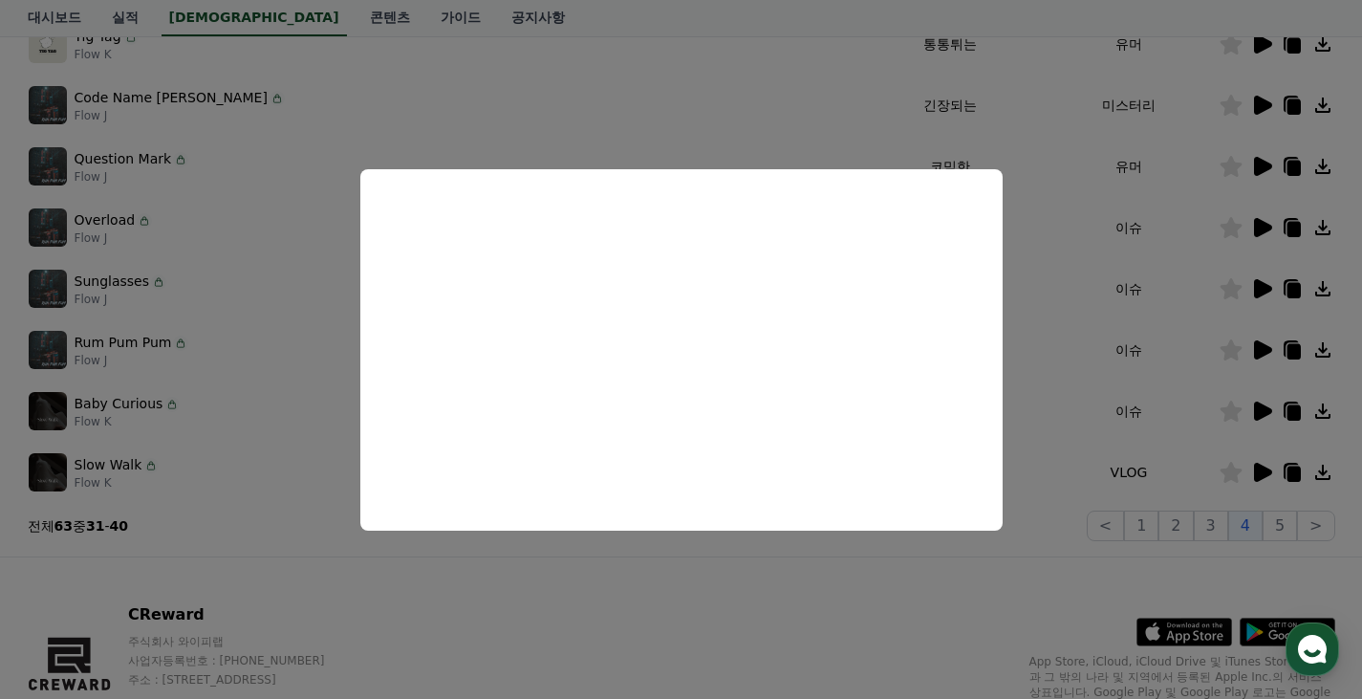
click at [1159, 572] on button "close modal" at bounding box center [681, 349] width 1362 height 699
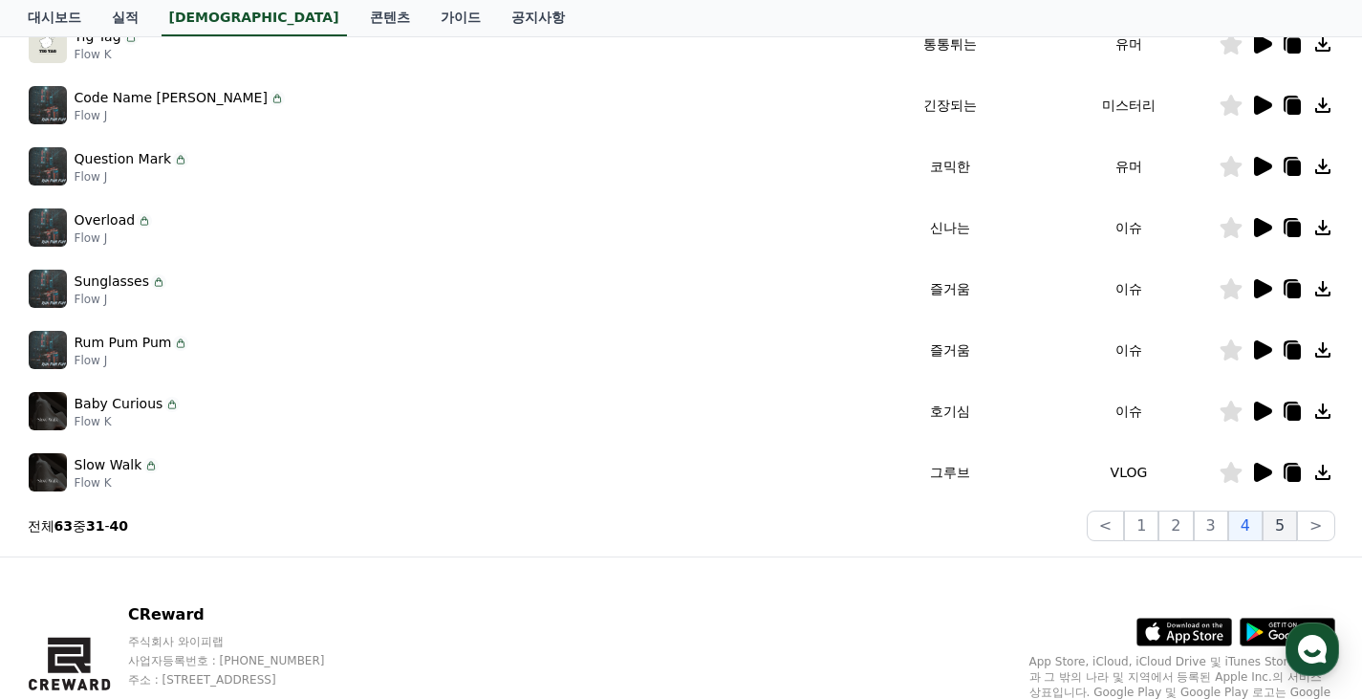
click at [1286, 530] on button "5" at bounding box center [1279, 525] width 34 height 31
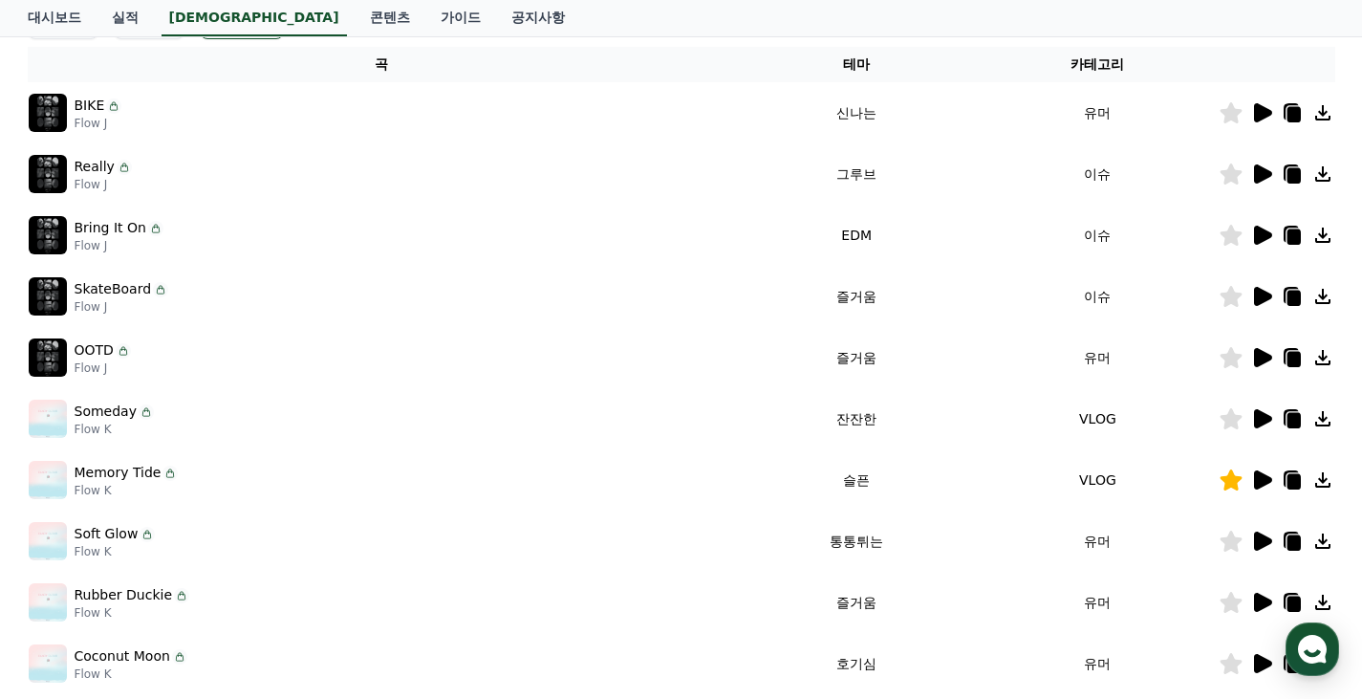
scroll to position [213, 0]
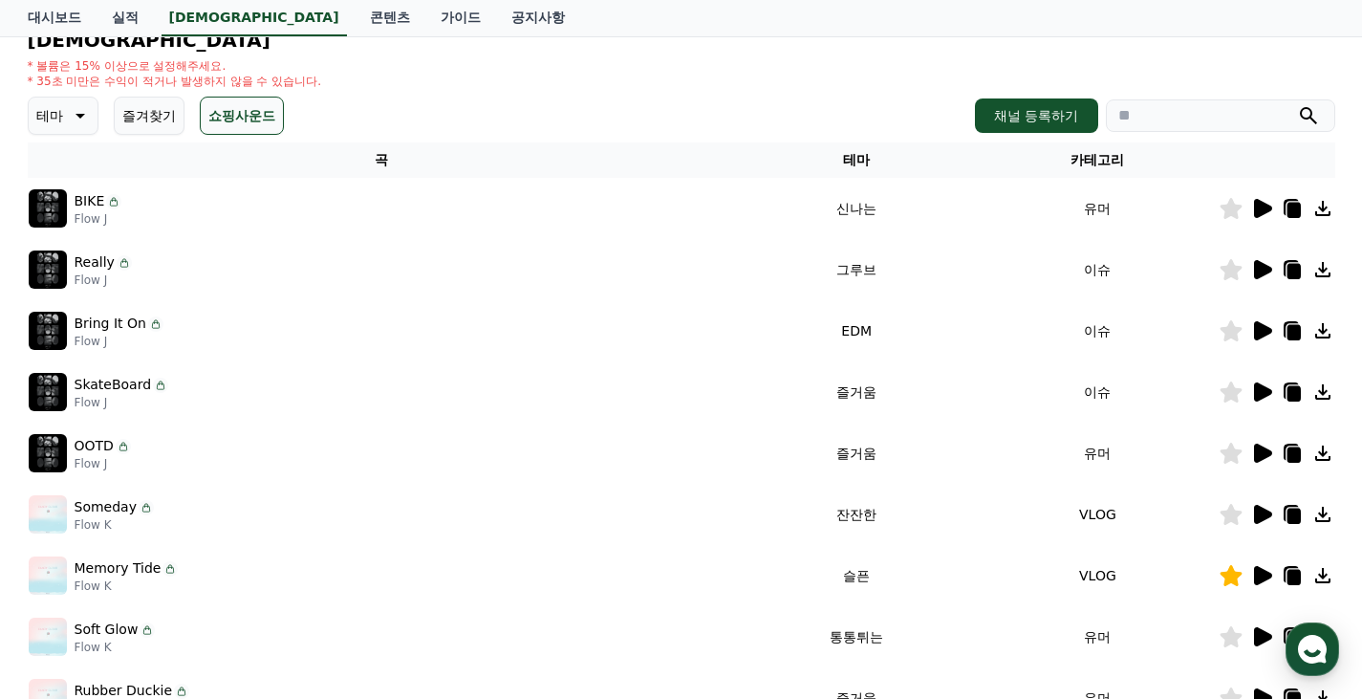
click at [1261, 269] on icon at bounding box center [1263, 269] width 18 height 19
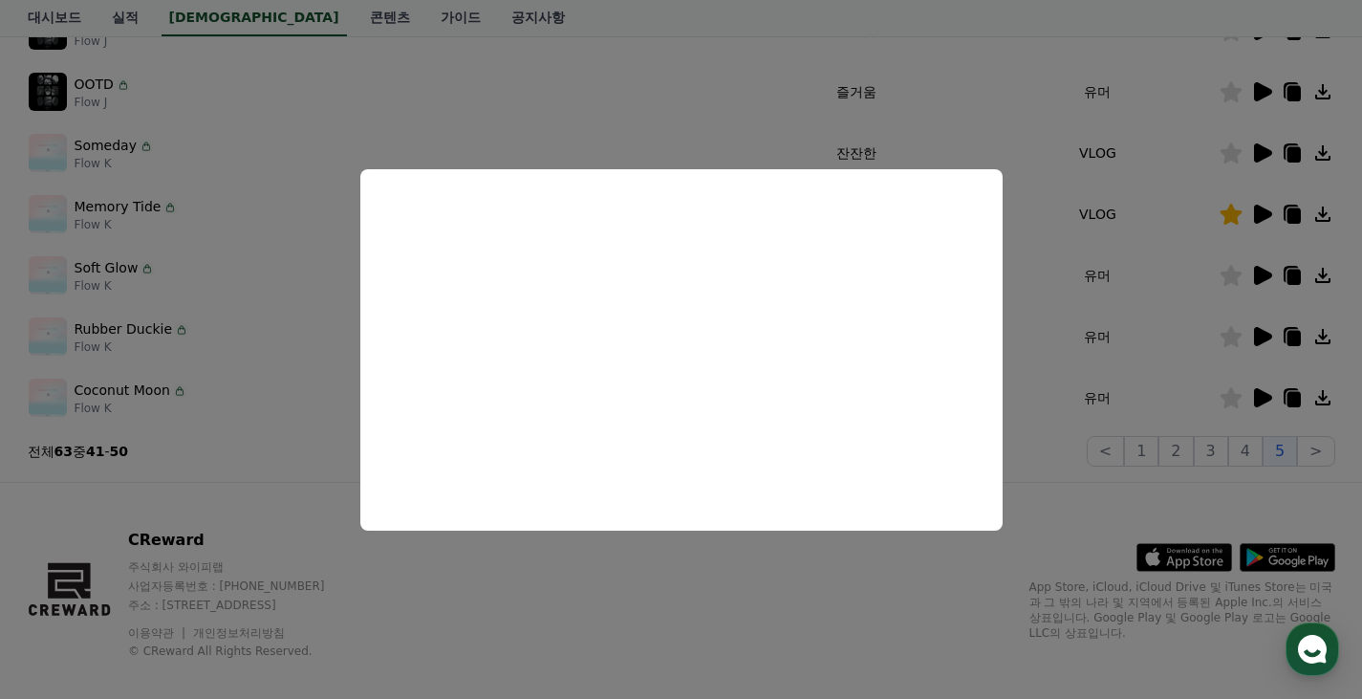
scroll to position [595, 0]
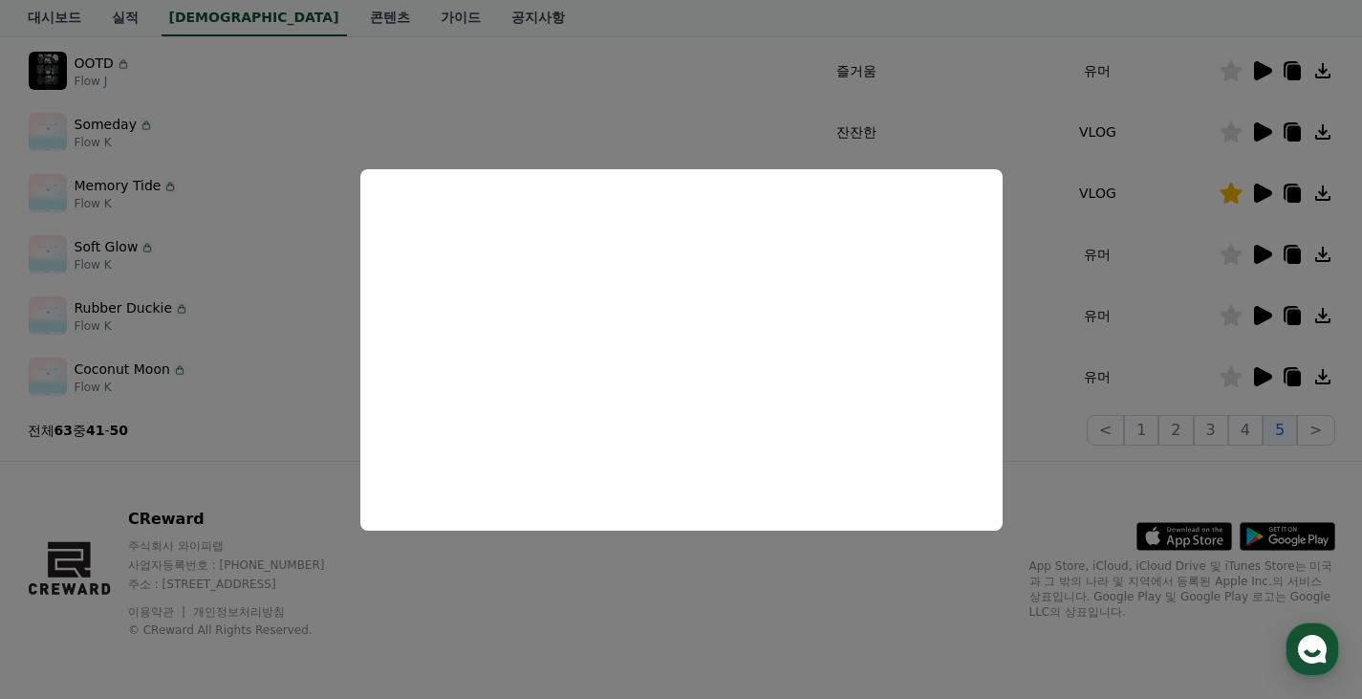
click at [225, 448] on button "close modal" at bounding box center [681, 349] width 1362 height 699
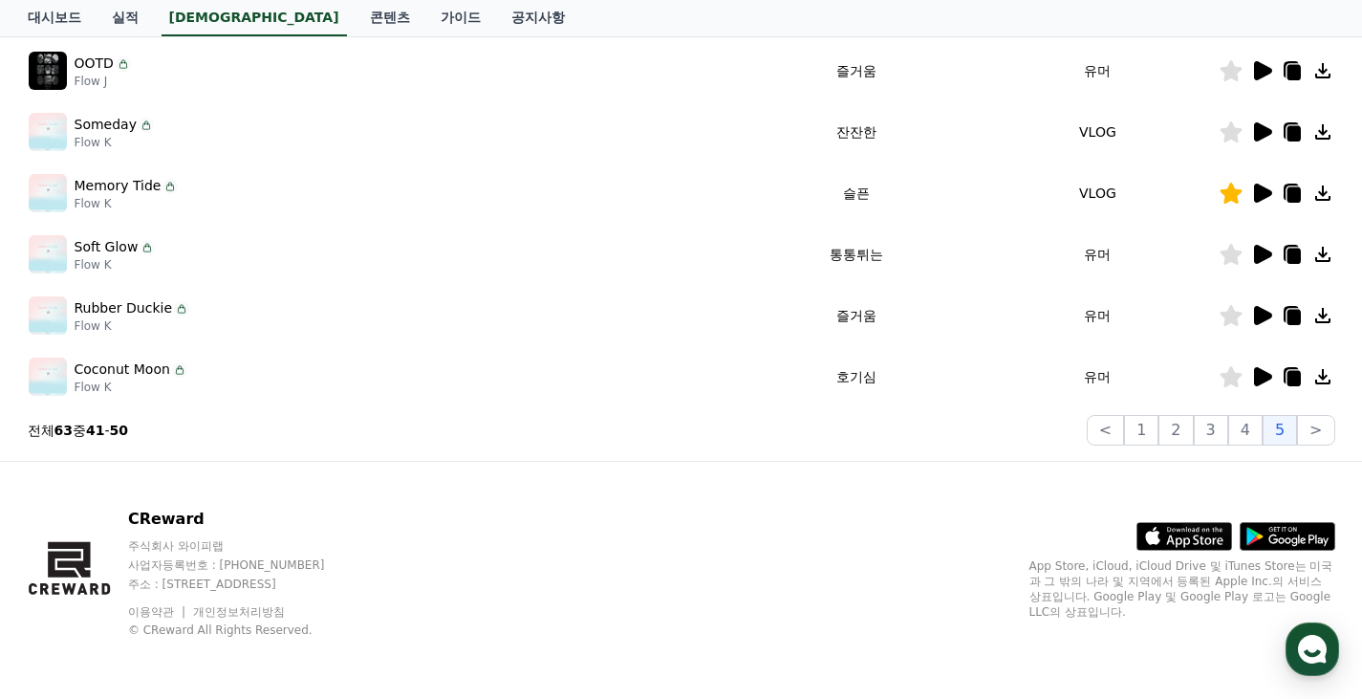
click at [1258, 134] on icon at bounding box center [1263, 131] width 18 height 19
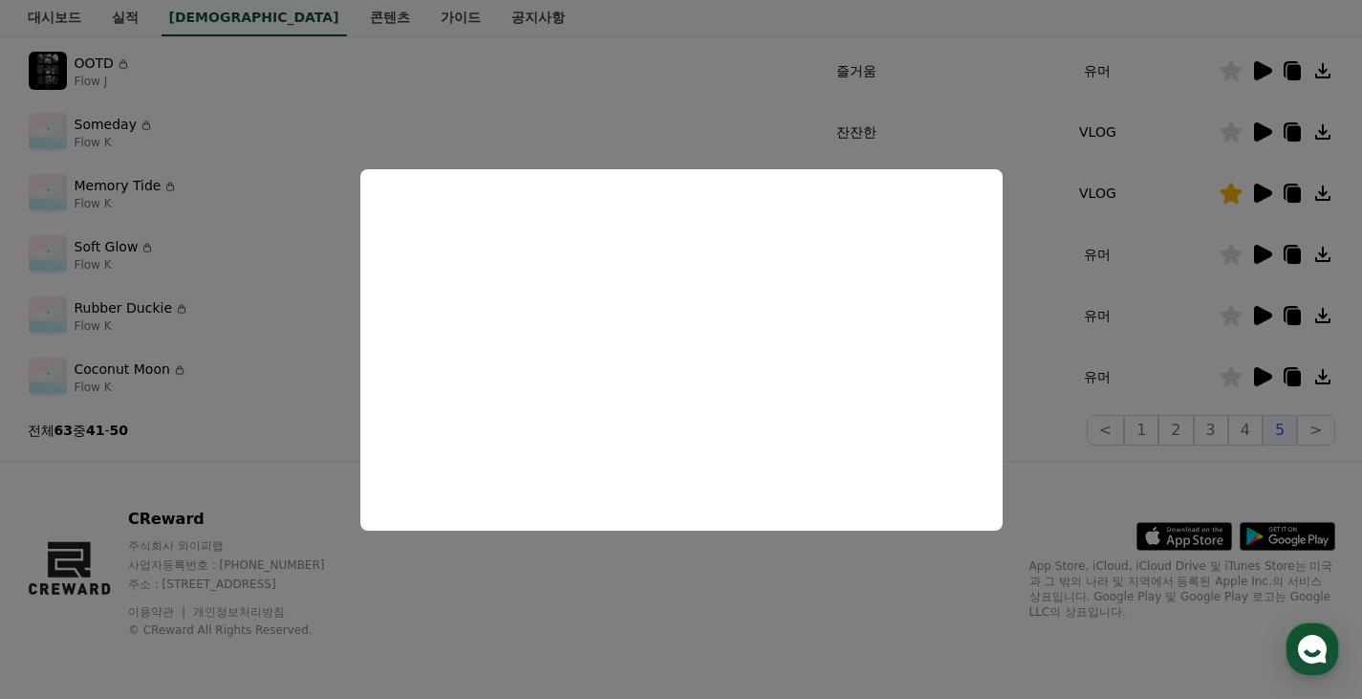
click at [1086, 198] on button "close modal" at bounding box center [681, 349] width 1362 height 699
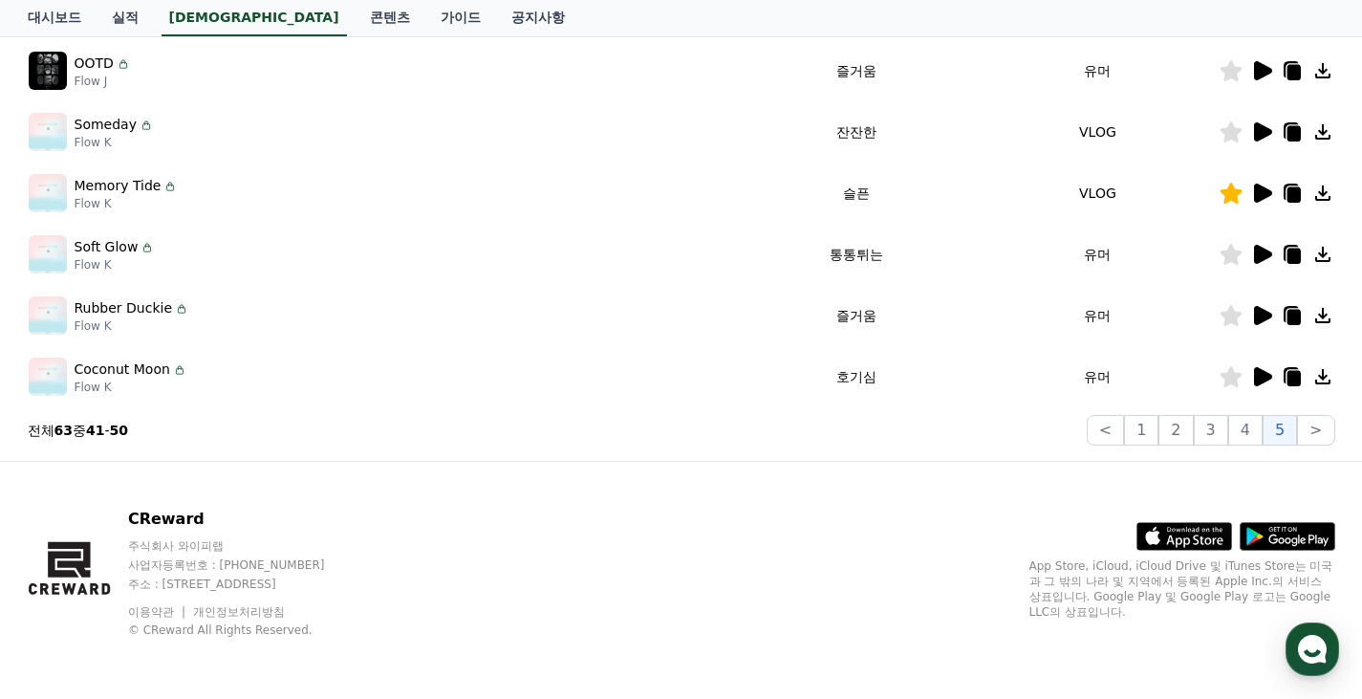
click at [1290, 136] on icon at bounding box center [1292, 133] width 13 height 15
